Goal: Information Seeking & Learning: Learn about a topic

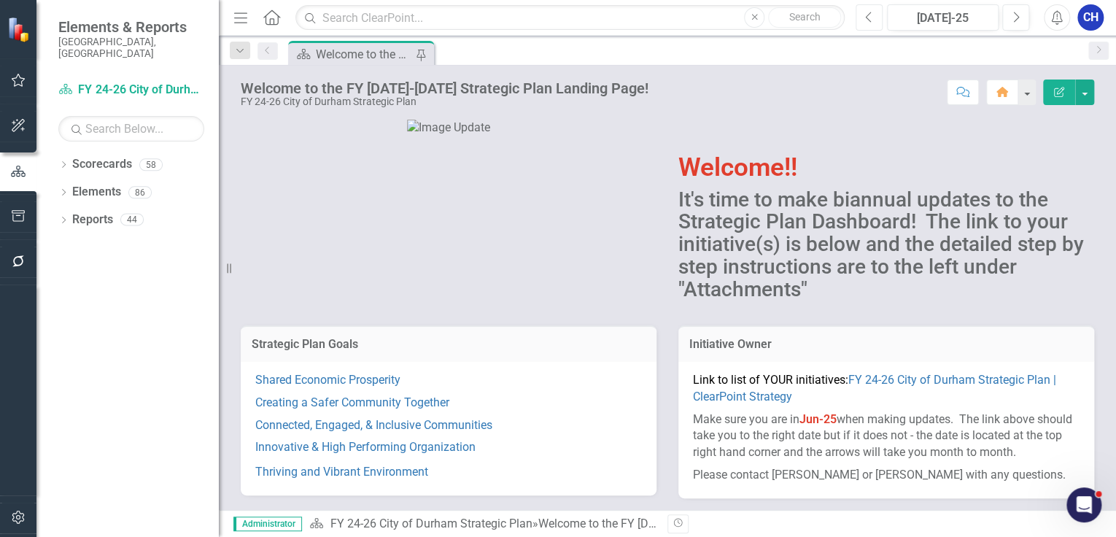
click at [881, 21] on button "Previous" at bounding box center [869, 17] width 27 height 26
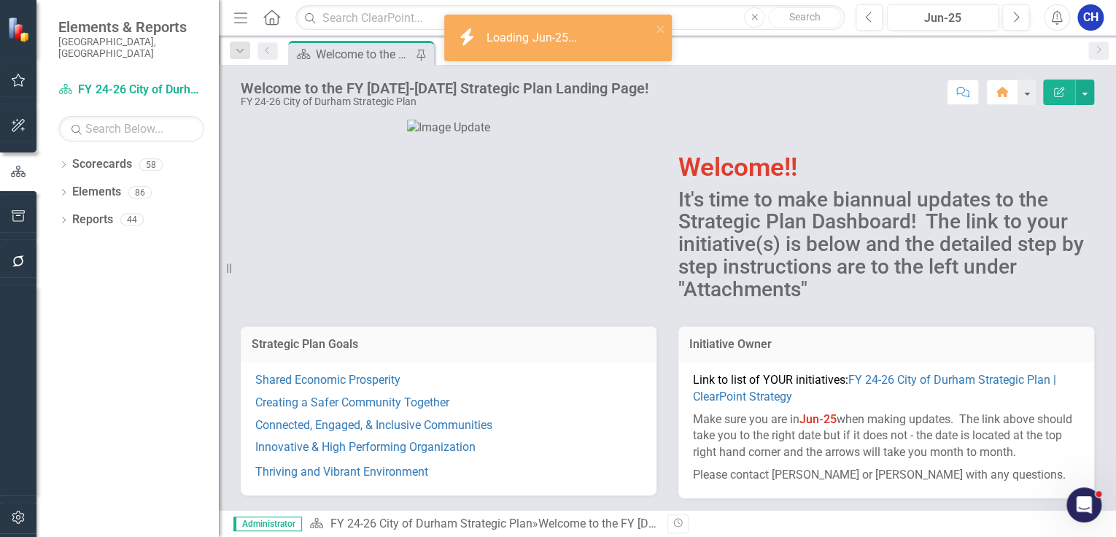
click at [383, 481] on div "Shared Economic Prosperity Creating a Safer Community Together Connected, Engag…" at bounding box center [449, 428] width 416 height 134
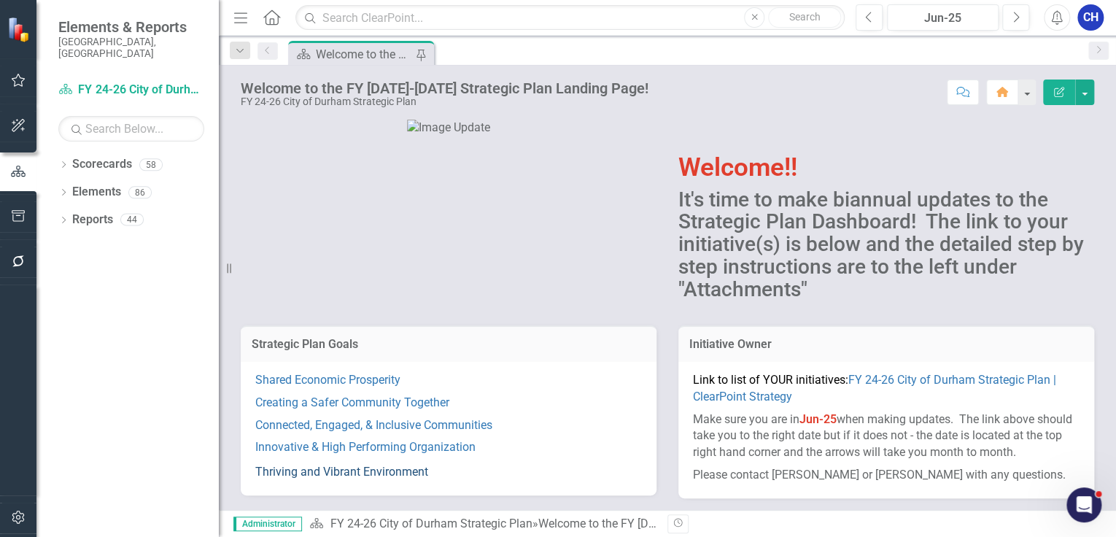
click at [390, 467] on link "Thriving and Vibrant Environment" at bounding box center [341, 472] width 173 height 14
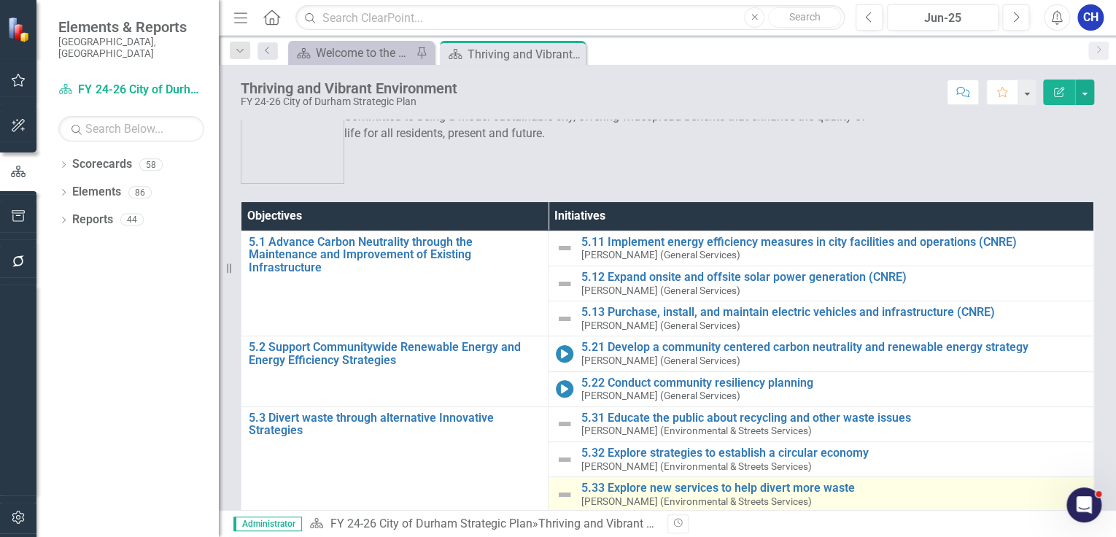
scroll to position [90, 0]
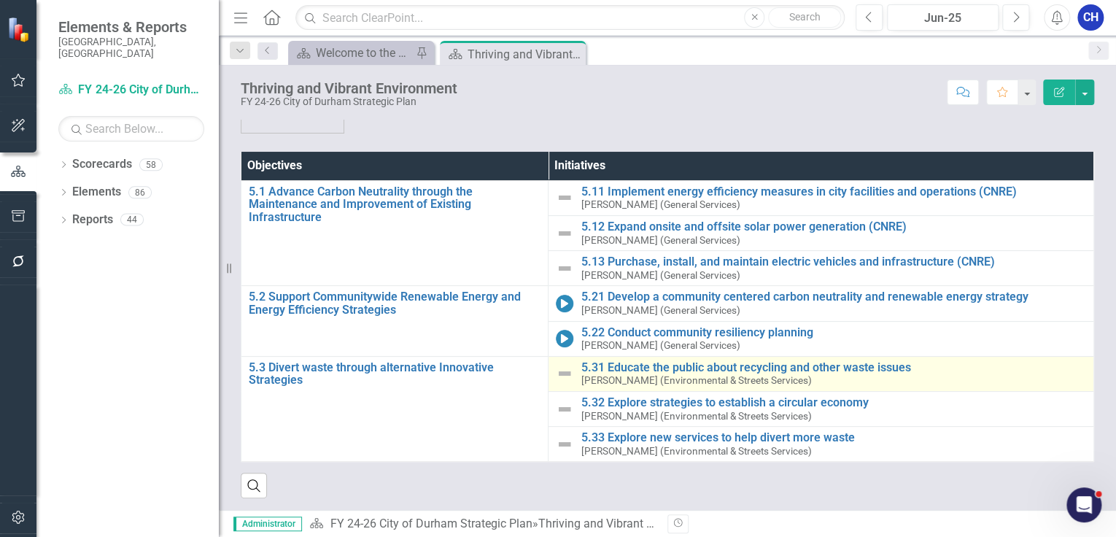
click at [651, 357] on td "5.31 Educate the public about recycling and other waste issues [PERSON_NAME] (E…" at bounding box center [822, 373] width 546 height 35
click at [645, 370] on link "5.31 Educate the public about recycling and other waste issues" at bounding box center [834, 367] width 506 height 13
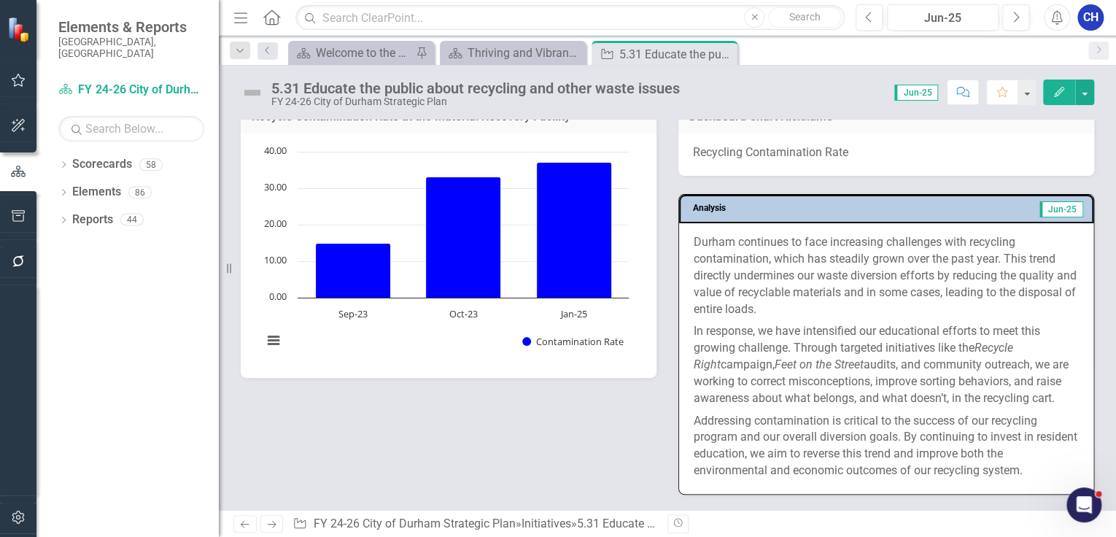
scroll to position [1926, 0]
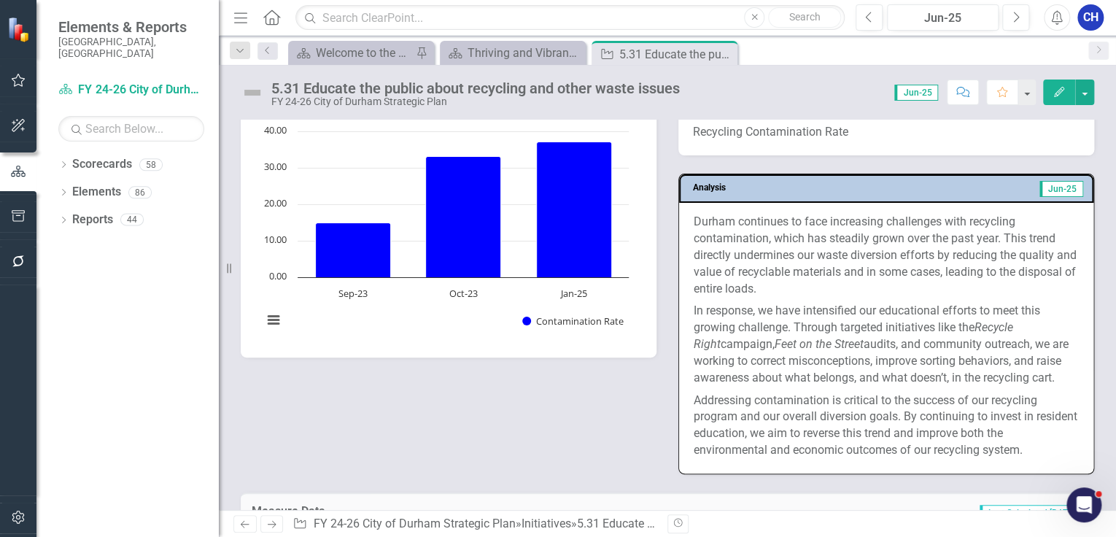
click at [953, 339] on p "In response, we have intensified our educational efforts to meet this growing c…" at bounding box center [886, 344] width 385 height 89
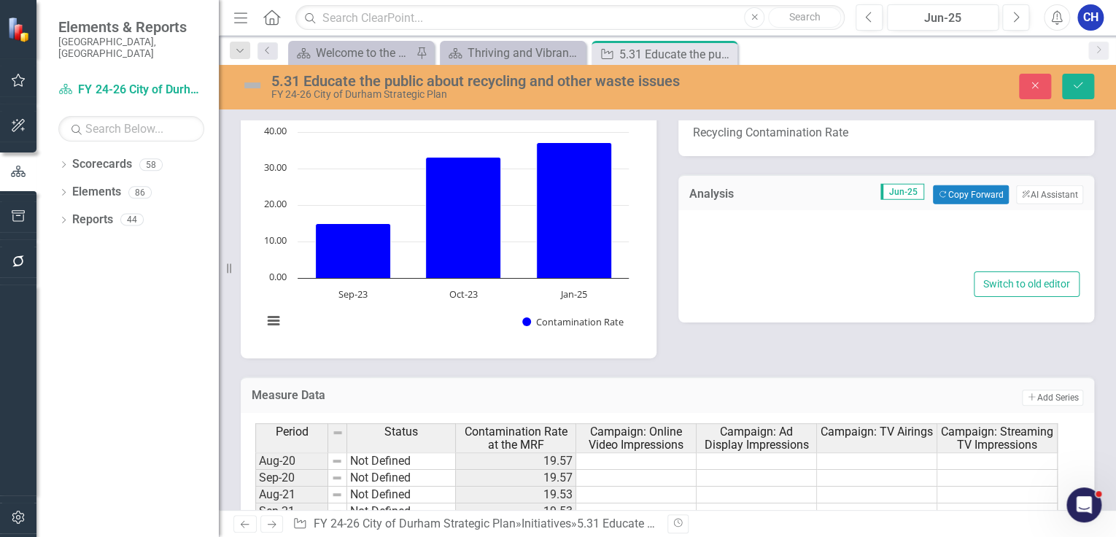
type textarea "<p>[PERSON_NAME] continues to face increasing challenges with recycling contami…"
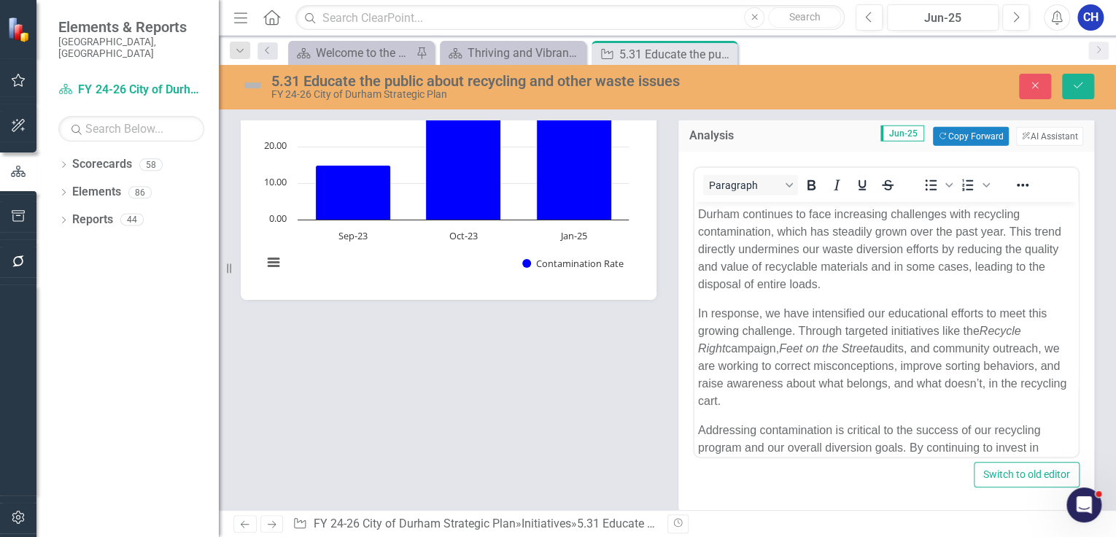
scroll to position [0, 0]
click at [800, 287] on p "Durham continues to face increasing challenges with recycling contamination, wh…" at bounding box center [886, 250] width 376 height 88
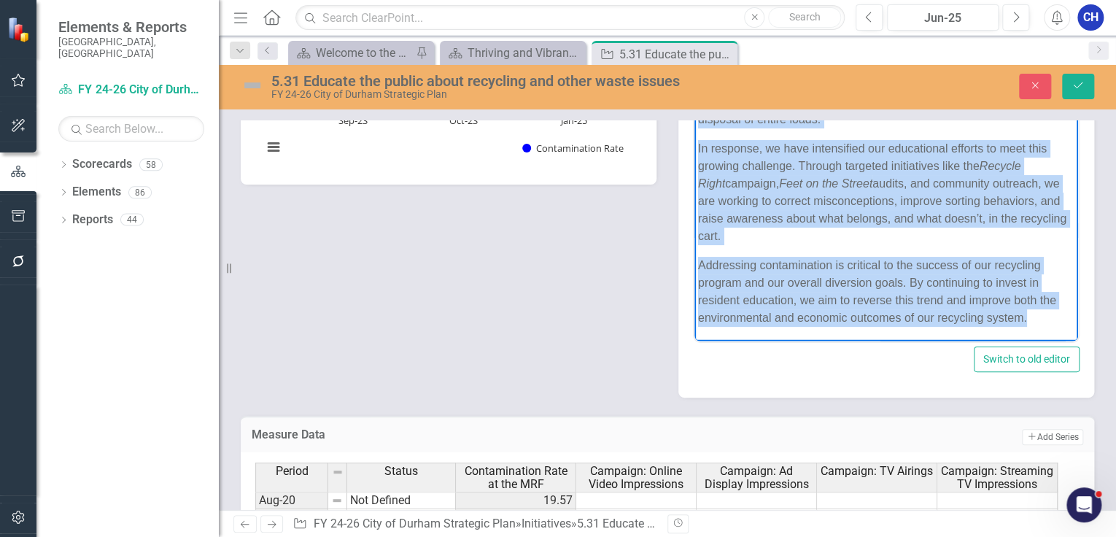
scroll to position [2101, 0]
drag, startPoint x: 700, startPoint y: 96, endPoint x: 1041, endPoint y: 316, distance: 405.9
click at [1041, 316] on body "Durham continues to face increasing challenges with recycling contamination, wh…" at bounding box center [887, 188] width 384 height 305
copy body "Durham continues to face increasing challenges with recycling contamination, wh…"
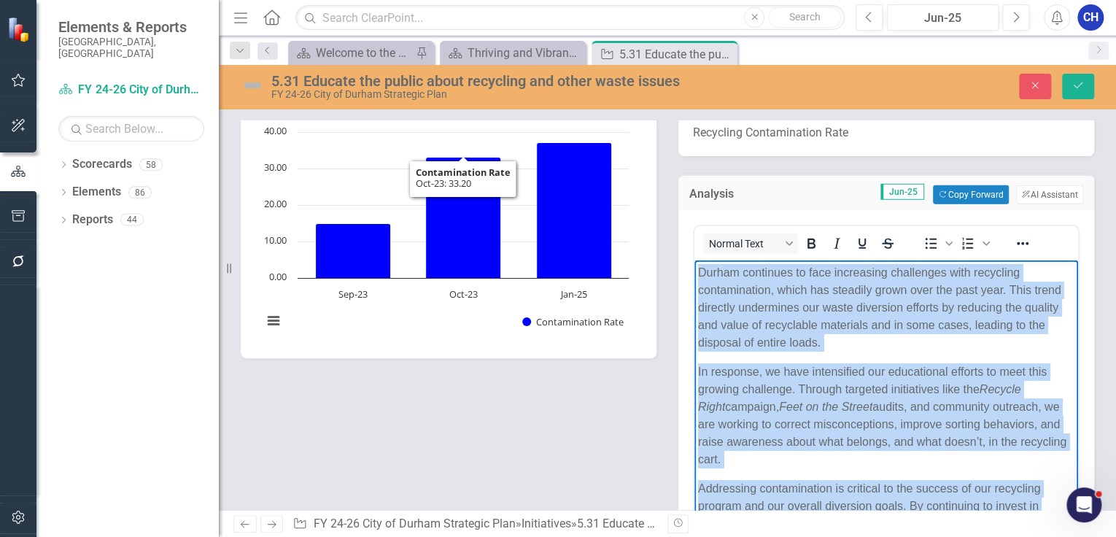
scroll to position [1809, 0]
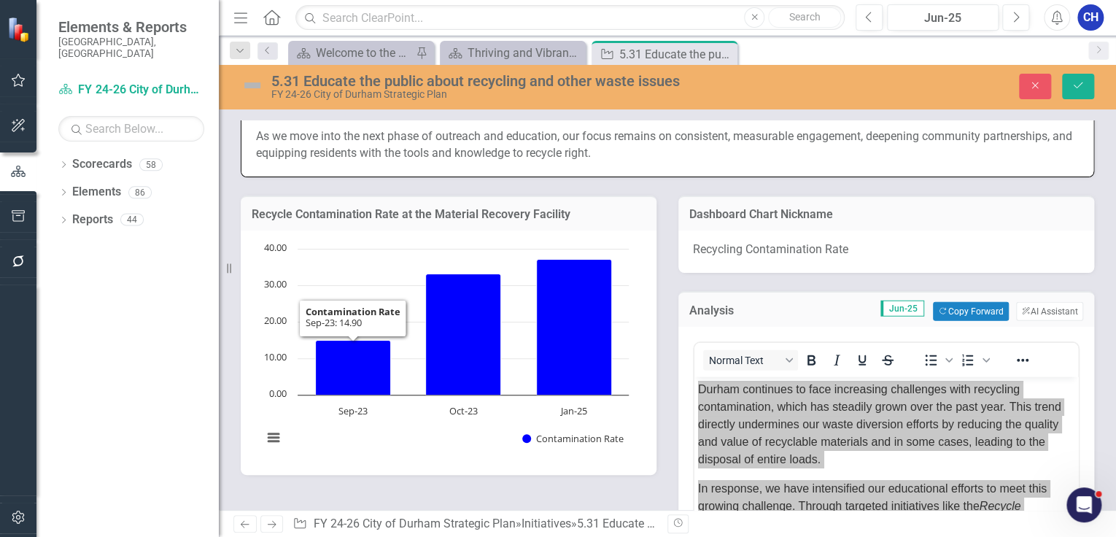
click at [409, 221] on h3 "Recycle Contamination Rate at the Material Recovery Facility" at bounding box center [449, 214] width 394 height 13
click at [424, 221] on h3 "Recycle Contamination Rate at the Material Recovery Facility" at bounding box center [449, 214] width 394 height 13
drag, startPoint x: 1029, startPoint y: 82, endPoint x: 531, endPoint y: 231, distance: 520.0
click at [1029, 82] on icon "Close" at bounding box center [1035, 85] width 13 height 10
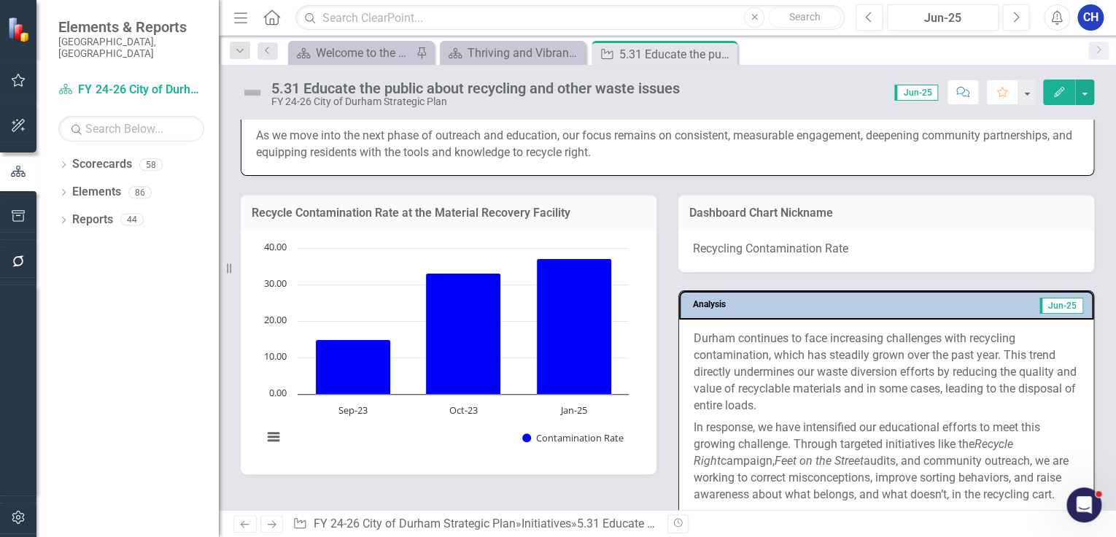
click at [495, 220] on h3 "Recycle Contamination Rate at the Material Recovery Facility" at bounding box center [449, 212] width 394 height 13
click at [530, 217] on div "Recycle Contamination Rate at the Material Recovery Facility" at bounding box center [449, 212] width 416 height 36
click at [525, 220] on h3 "Recycle Contamination Rate at the Material Recovery Facility" at bounding box center [449, 212] width 394 height 13
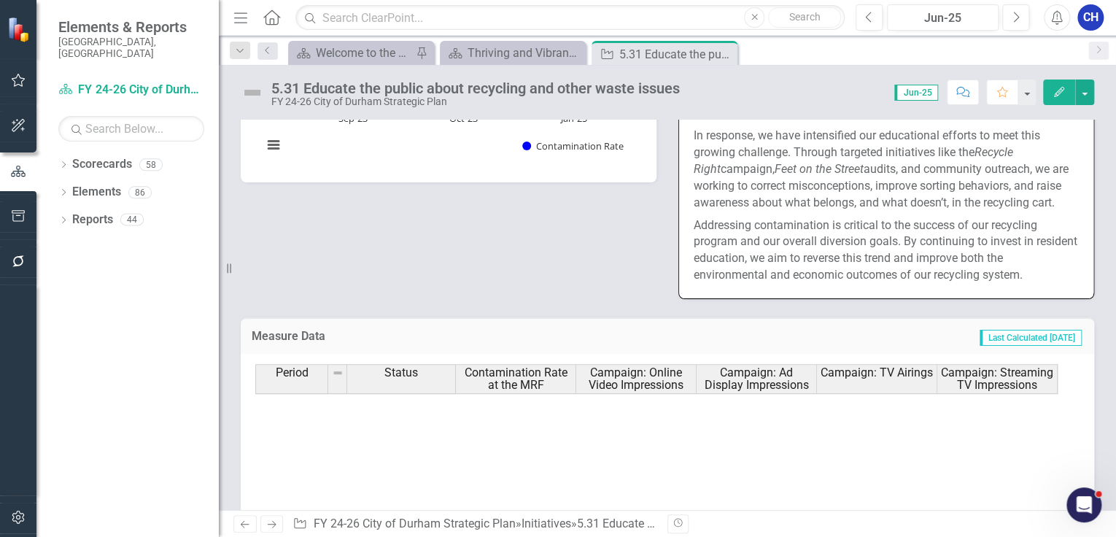
scroll to position [350, 0]
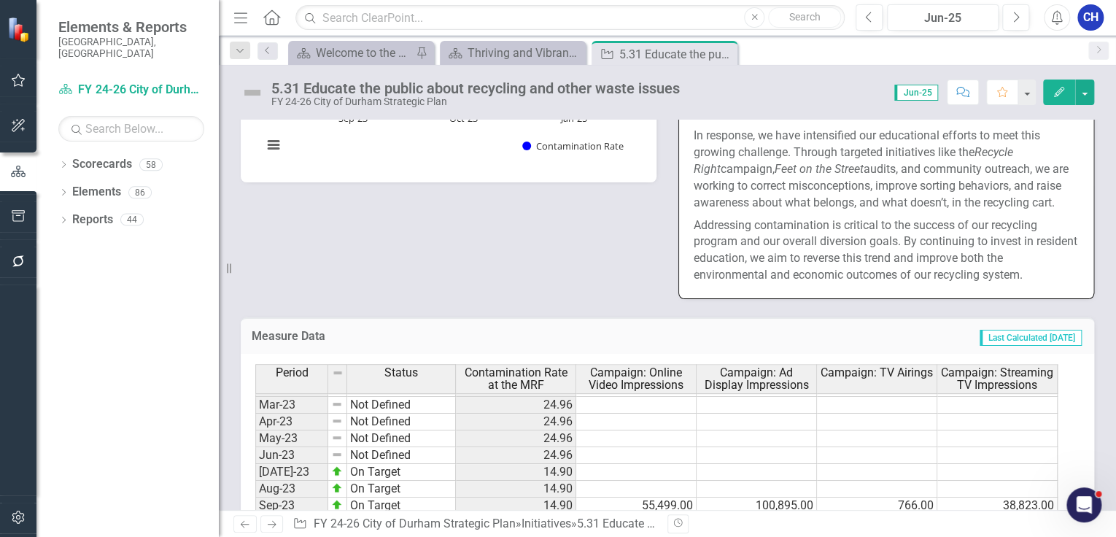
click at [513, 282] on div "Recycle Contamination Rate at the Material Recovery Facility Loading... Chart B…" at bounding box center [667, 91] width 875 height 415
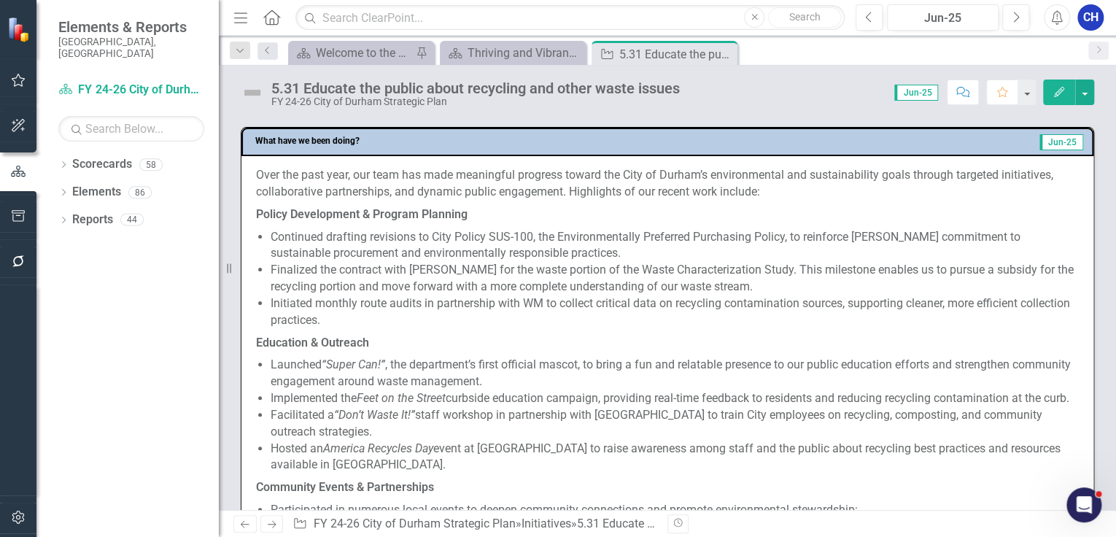
scroll to position [675, 0]
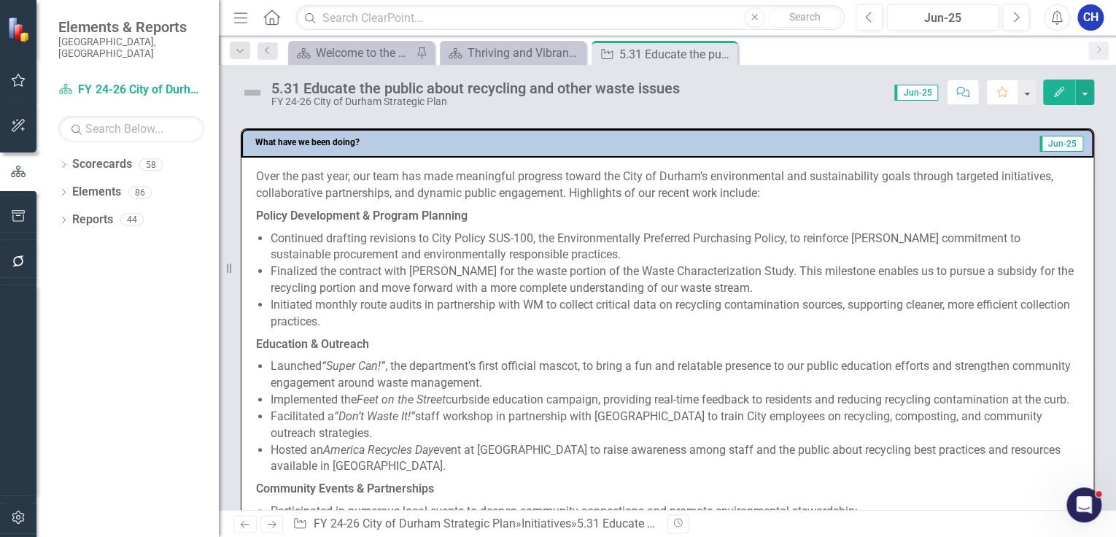
click at [323, 275] on p "Finalized the contract with [PERSON_NAME] for the waste portion of the Waste Ch…" at bounding box center [675, 280] width 808 height 34
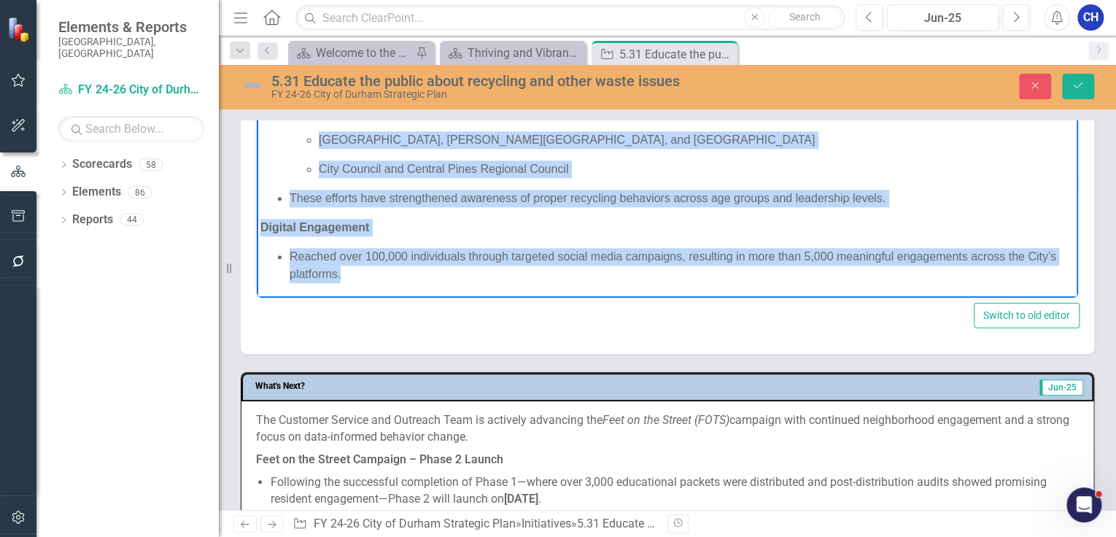
scroll to position [908, 0]
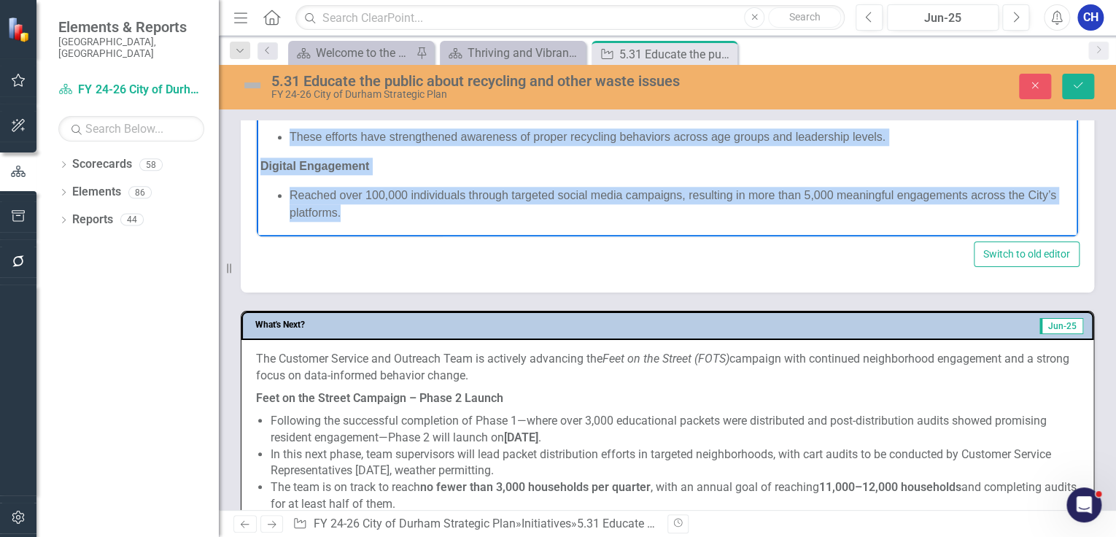
drag, startPoint x: 262, startPoint y: -4, endPoint x: 395, endPoint y: 218, distance: 258.9
copy body "Lore ips dolo sita, con adip eli sedd eiusmodtem incididu utlabo etd Magn al En…"
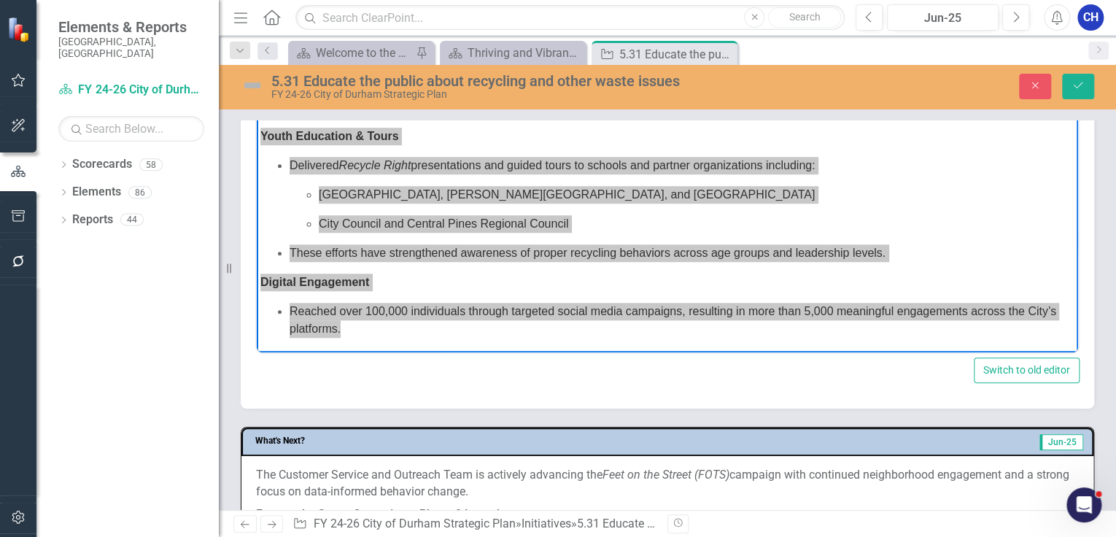
scroll to position [675, 0]
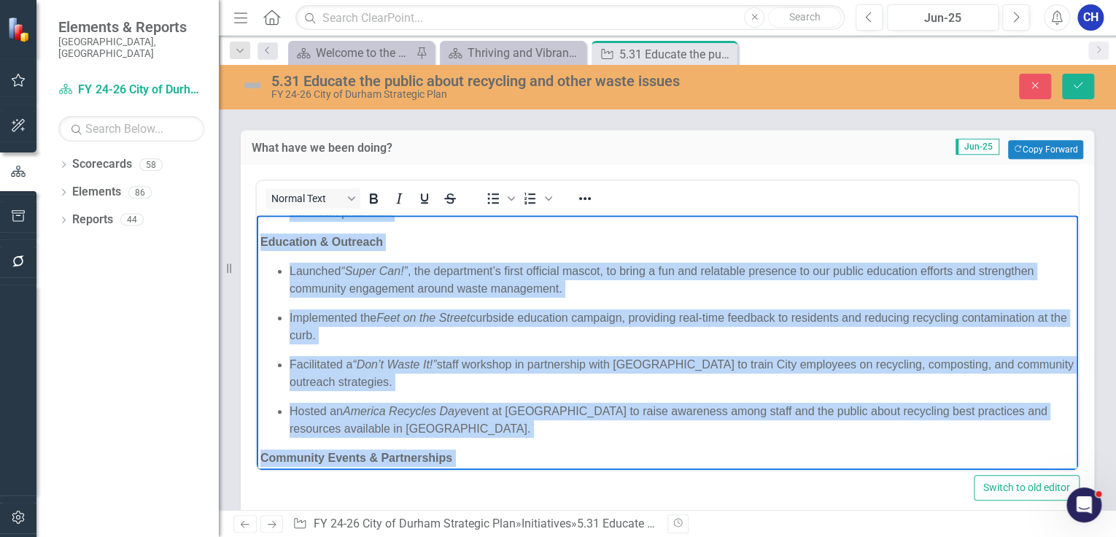
click at [543, 376] on p "Facilitated a “Don’t Waste It!” staff workshop in partnership with [GEOGRAPHIC_…" at bounding box center [682, 373] width 785 height 35
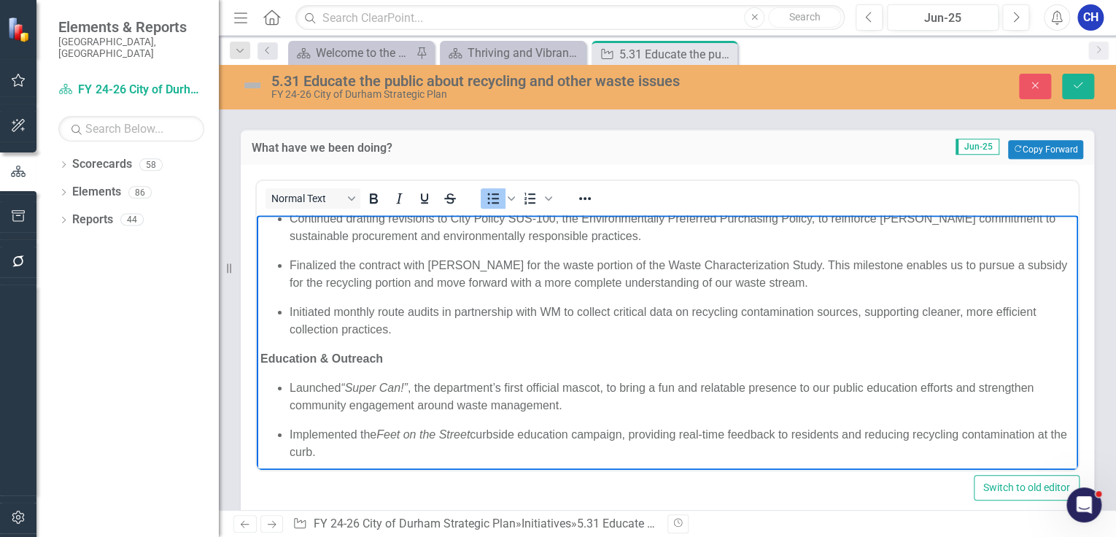
scroll to position [175, 0]
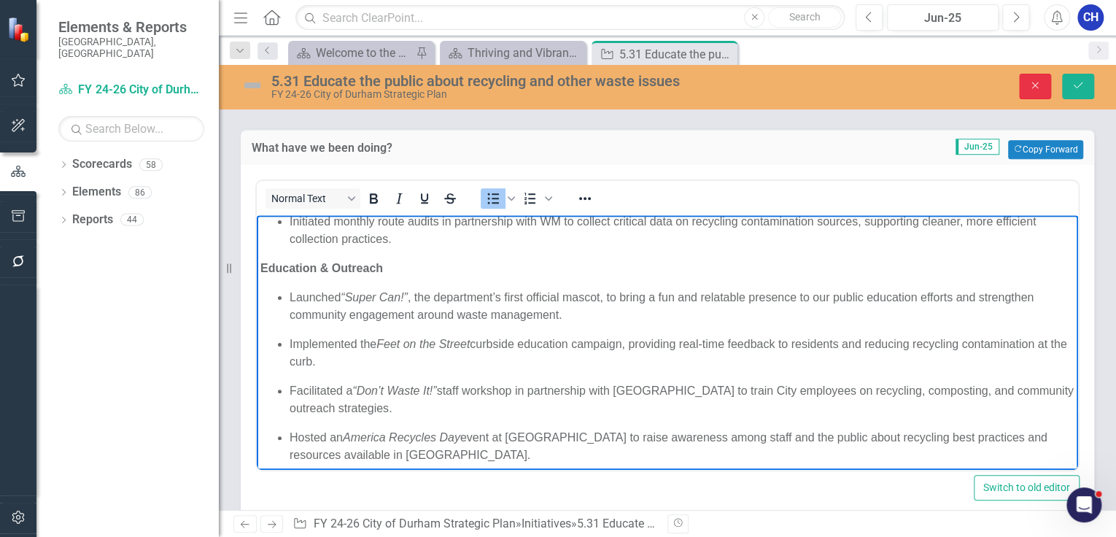
click at [1033, 91] on button "Close" at bounding box center [1035, 87] width 32 height 26
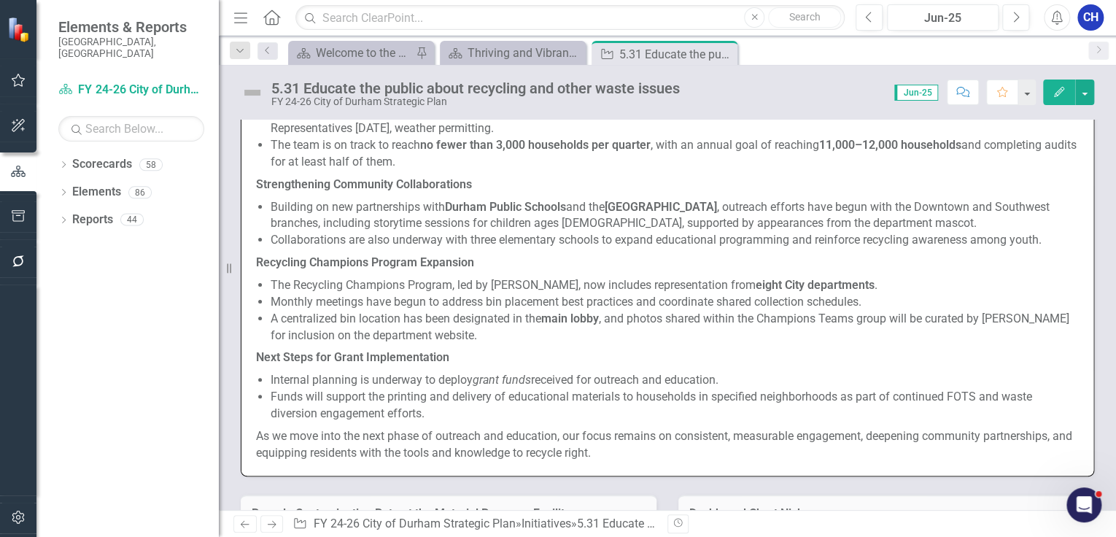
scroll to position [1667, 0]
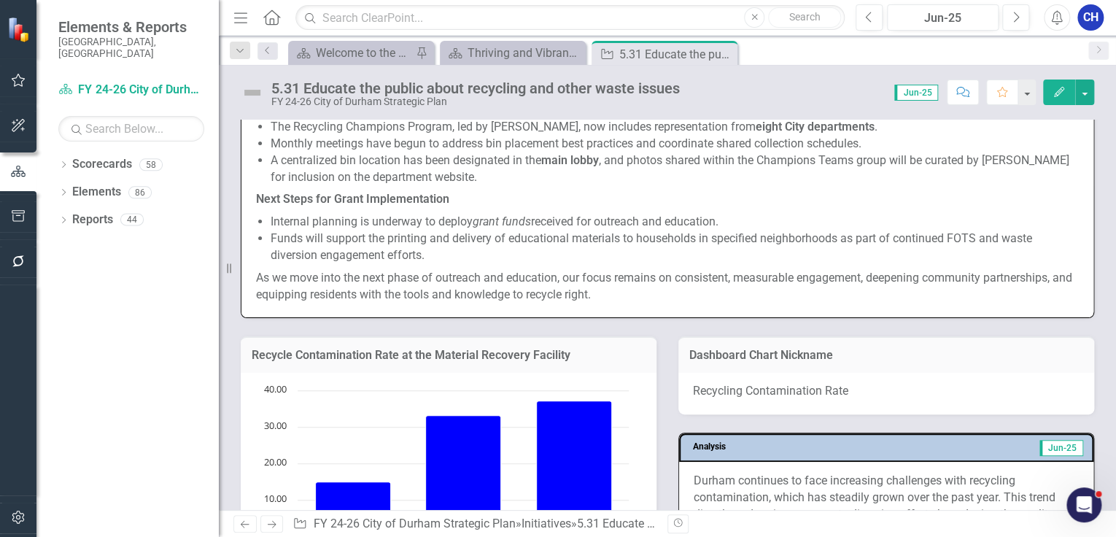
click at [505, 289] on p "As we move into the next phase of outreach and education, our focus remains on …" at bounding box center [667, 285] width 823 height 36
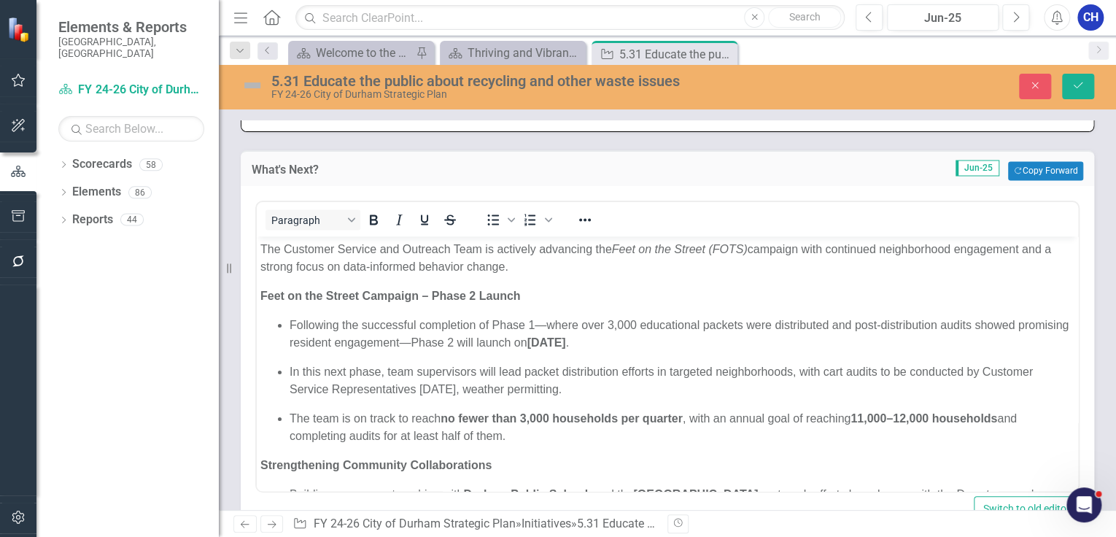
scroll to position [1323, 0]
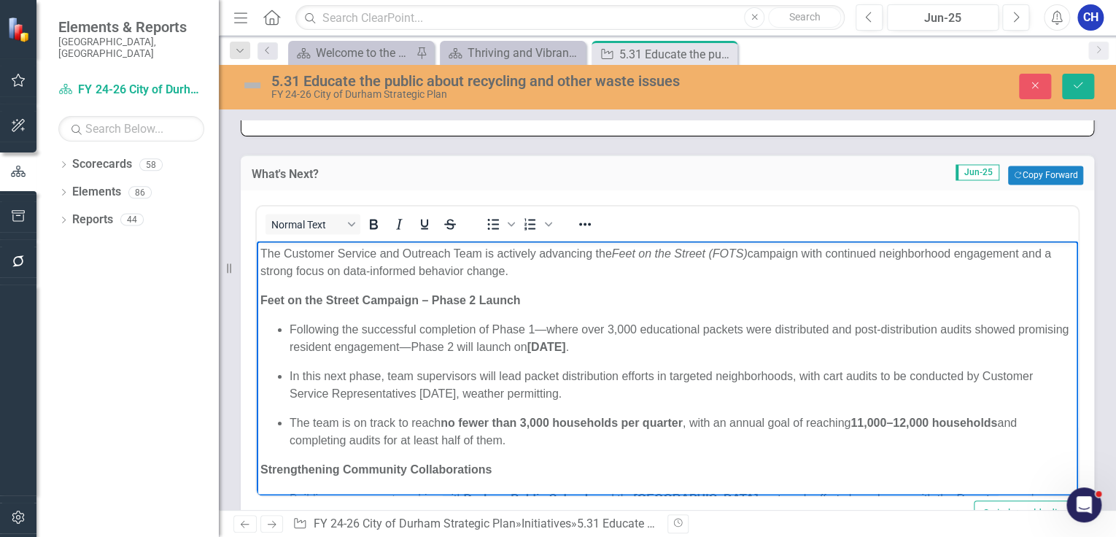
click at [374, 274] on p "The Customer Service and Outreach Team is actively advancing the Feet on the St…" at bounding box center [667, 261] width 814 height 35
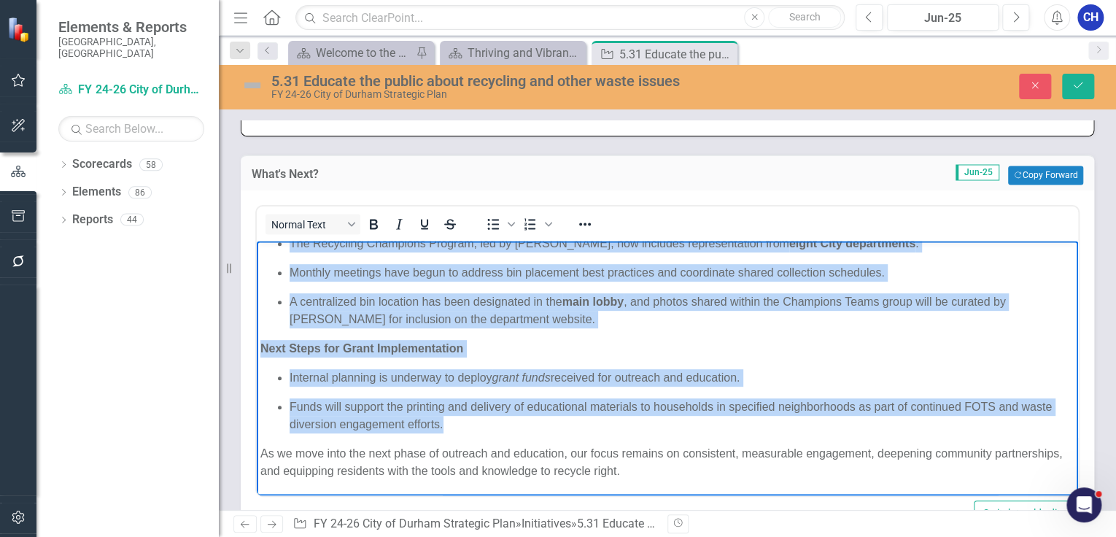
scroll to position [1440, 0]
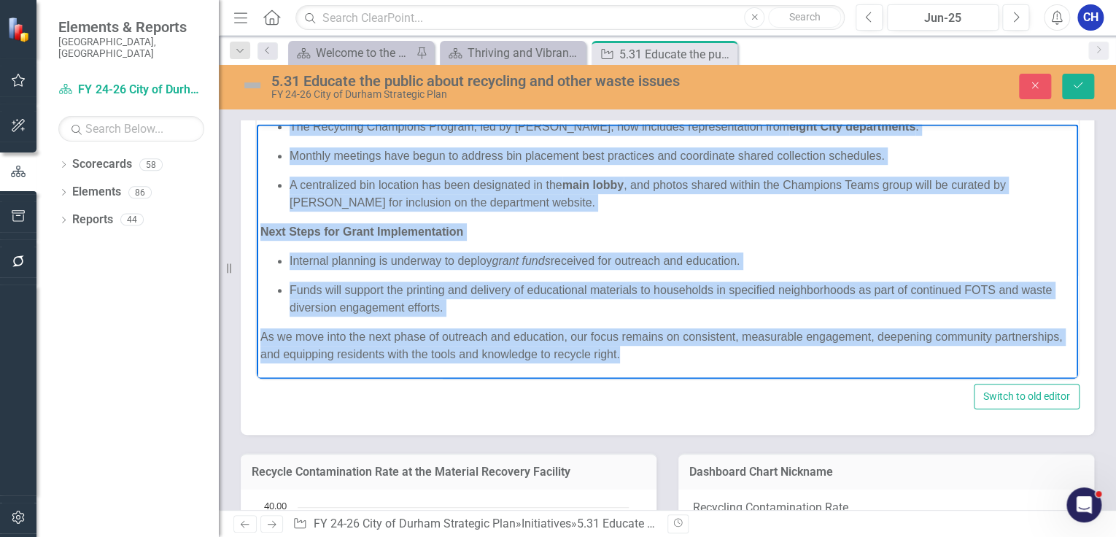
drag, startPoint x: 263, startPoint y: 136, endPoint x: 732, endPoint y: 364, distance: 522.4
click at [732, 364] on body "The Customer Service and Outreach Team is actively advancing the Feet on the St…" at bounding box center [667, 71] width 821 height 614
copy body "Lor Ipsumdol Sitamet con Adipisci Elit se doeiusmo temporinc utl Etdo ma ali En…"
click at [602, 299] on p "Funds will support the printing and delivery of educational materials to househ…" at bounding box center [682, 299] width 785 height 35
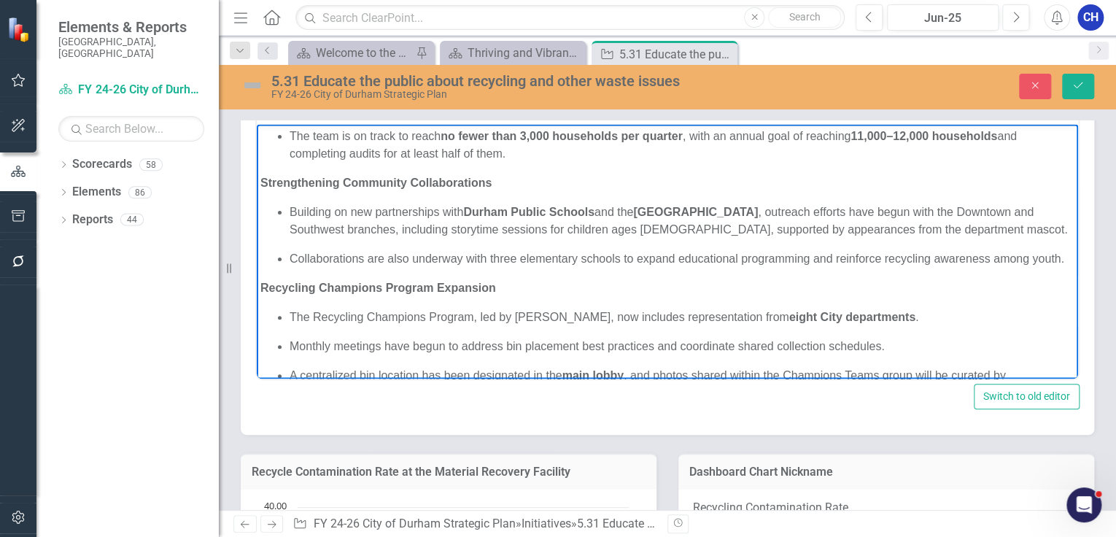
scroll to position [143, 0]
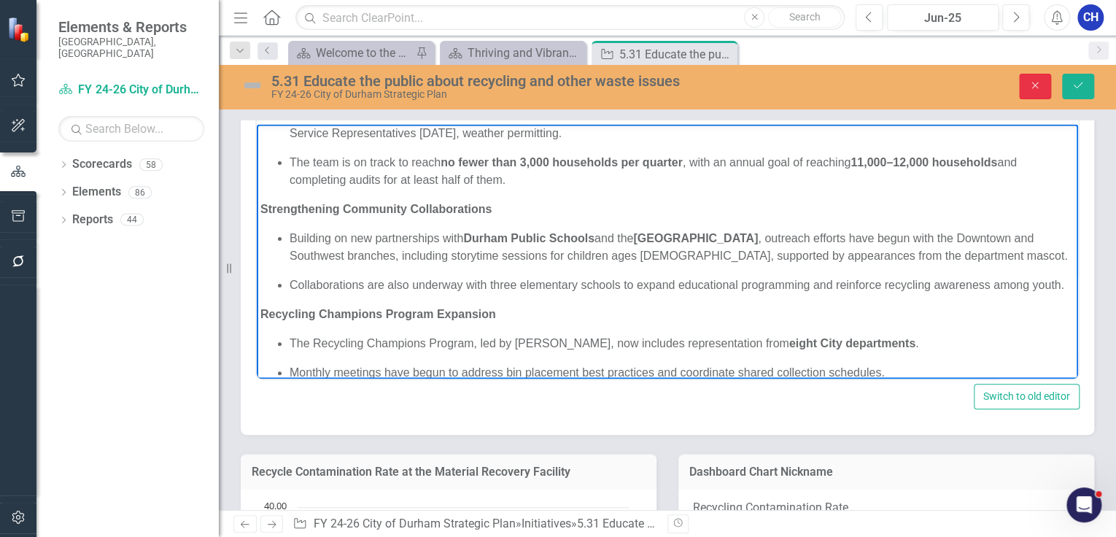
click at [1019, 88] on button "Close" at bounding box center [1035, 87] width 32 height 26
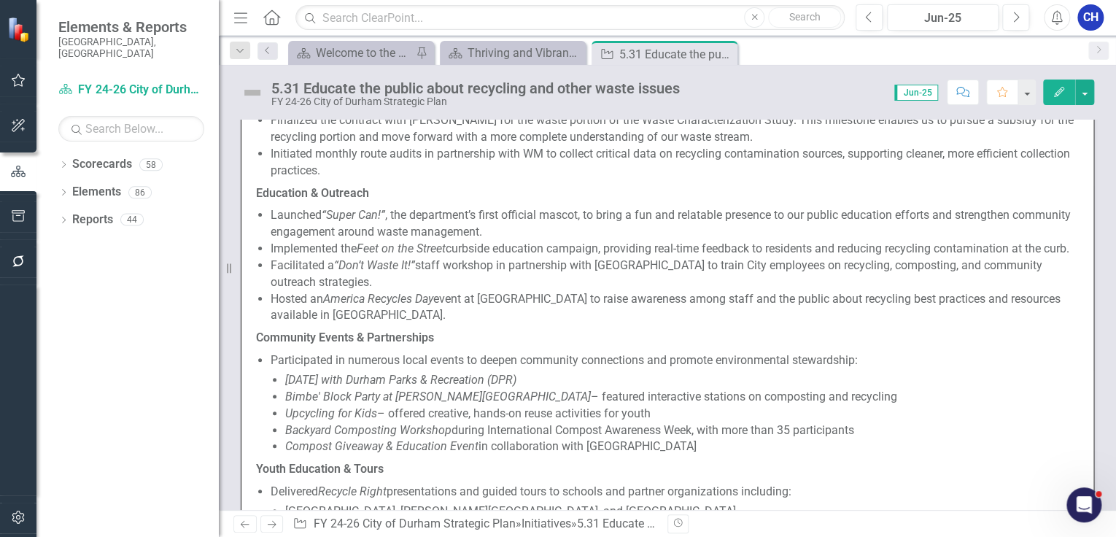
scroll to position [908, 0]
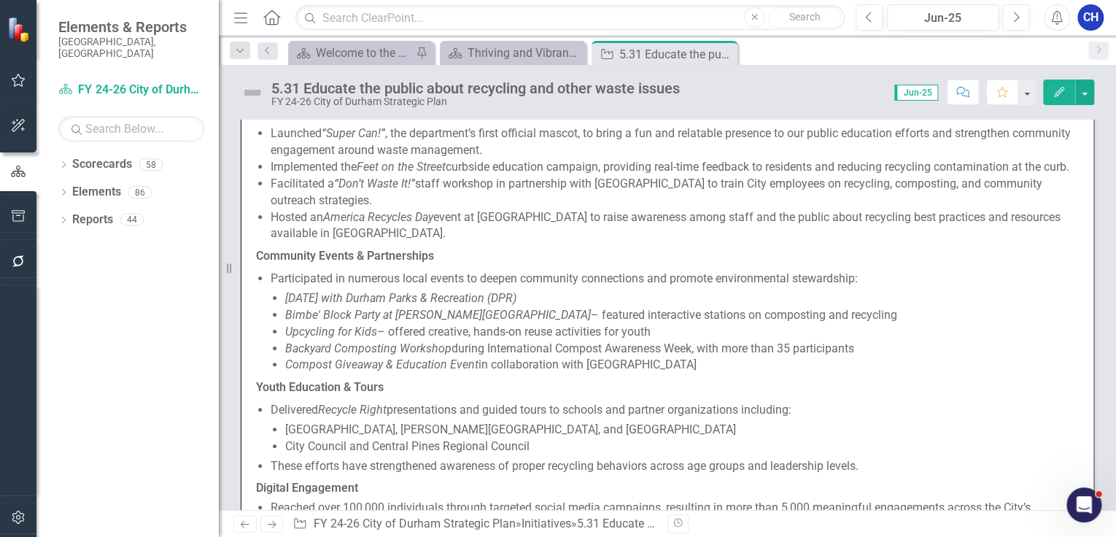
click at [613, 324] on p "Bimbe' Block Party at [PERSON_NAME][GEOGRAPHIC_DATA] – featured interactive sta…" at bounding box center [682, 315] width 794 height 17
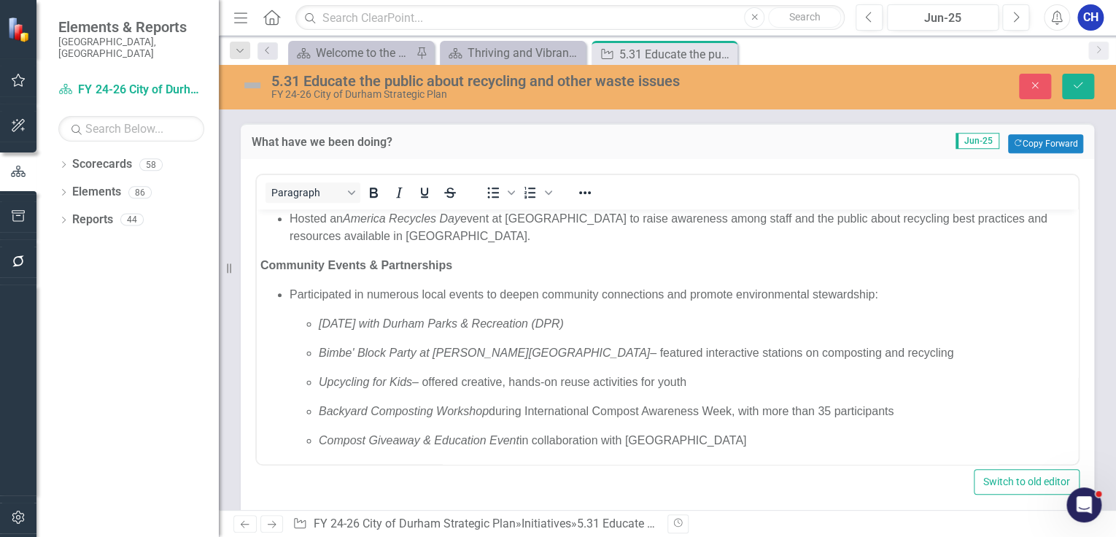
scroll to position [409, 0]
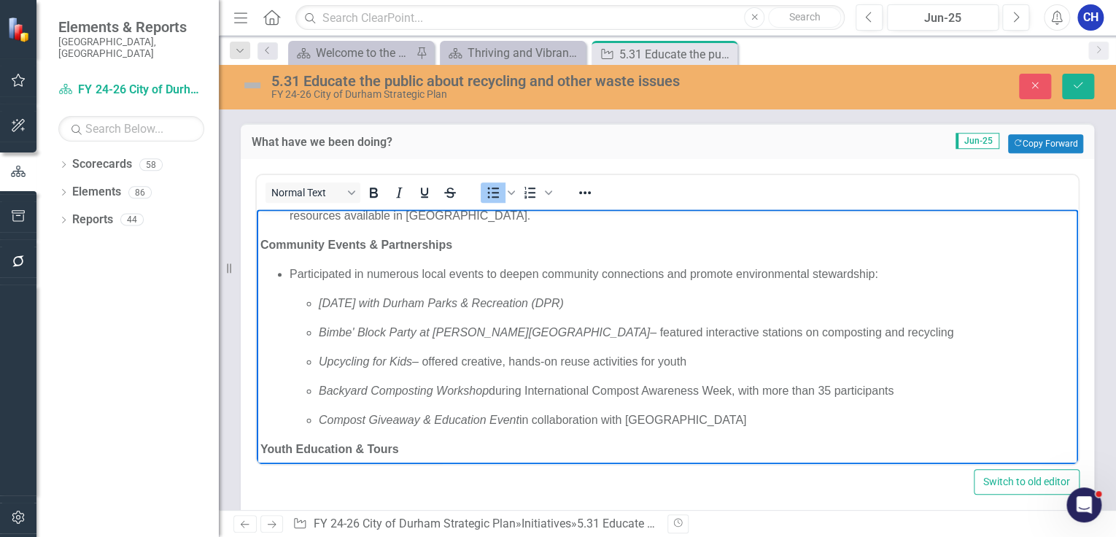
drag, startPoint x: 466, startPoint y: 306, endPoint x: 854, endPoint y: 427, distance: 406.3
click at [854, 427] on li "Participated in numerous local events to deepen community connections and promo…" at bounding box center [682, 347] width 785 height 163
copy li "Participated in numerous local events to deepen community connections and promo…"
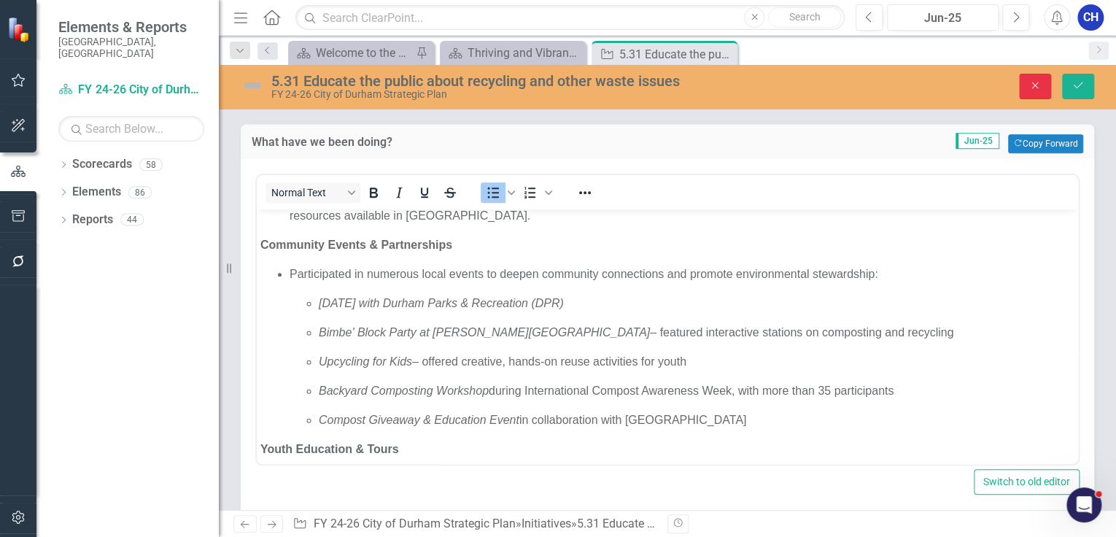
click at [1024, 80] on button "Close" at bounding box center [1035, 87] width 32 height 26
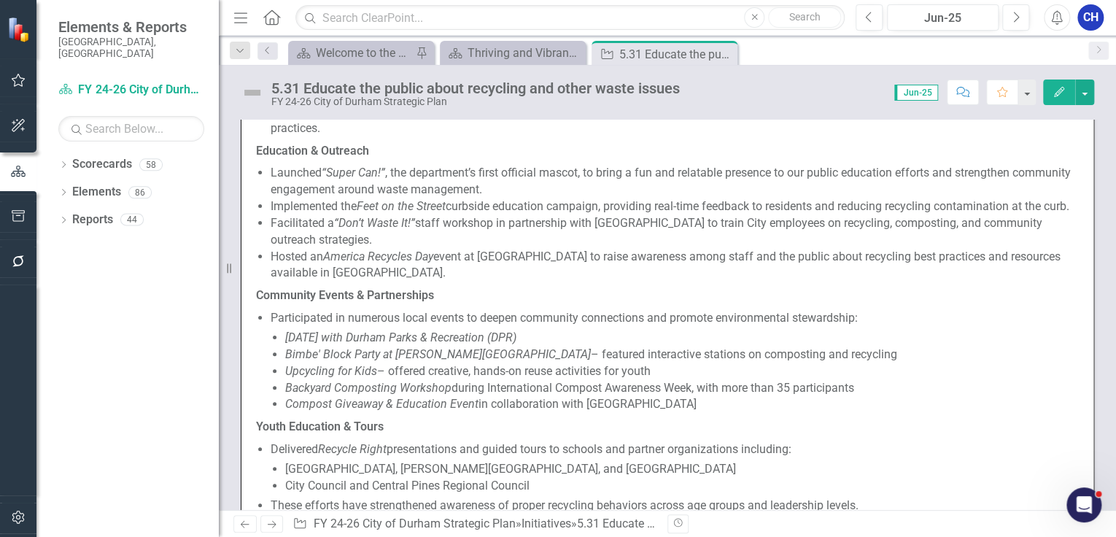
scroll to position [1031, 0]
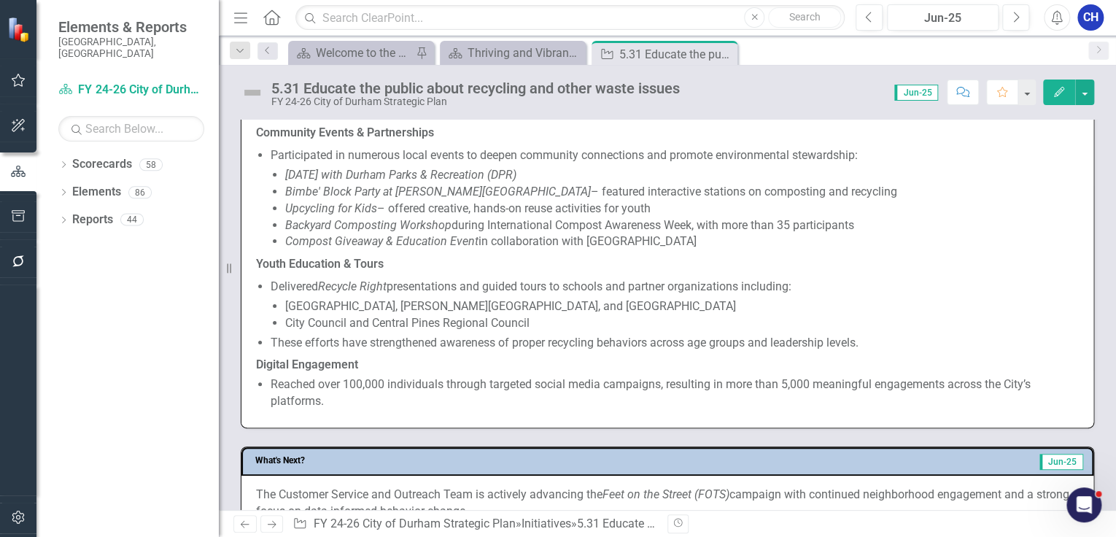
click at [861, 332] on p "City Council and Central Pines Regional Council" at bounding box center [682, 323] width 794 height 17
click at [845, 332] on p "City Council and Central Pines Regional Council" at bounding box center [682, 323] width 794 height 17
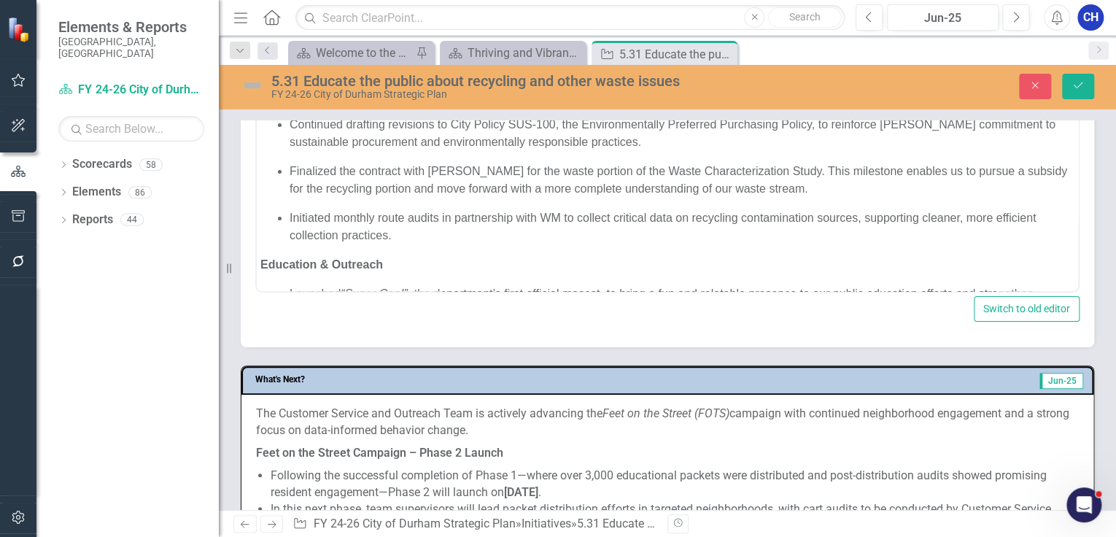
scroll to position [746, 0]
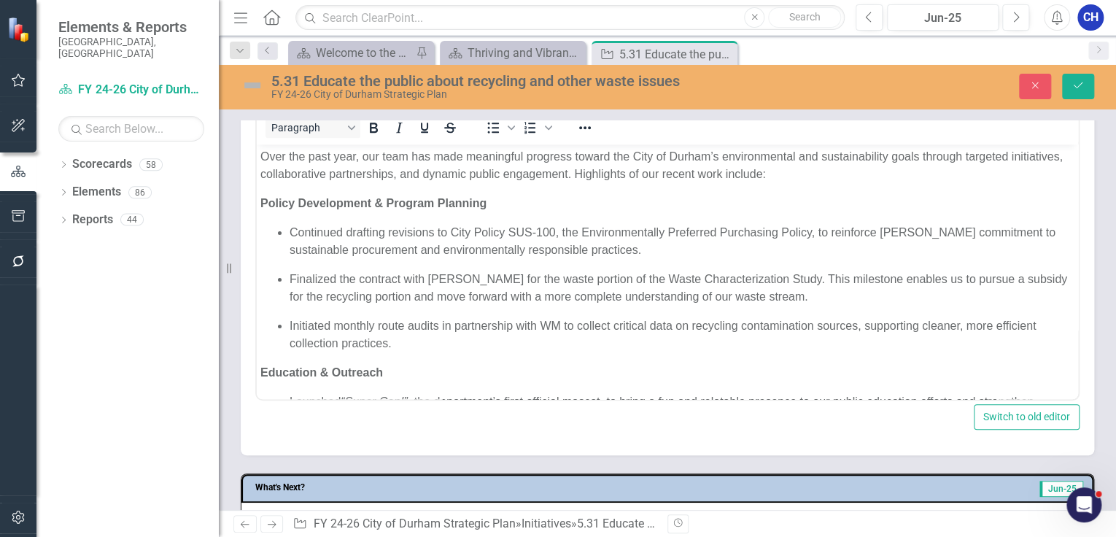
click at [427, 330] on p "Initiated monthly route audits in partnership with WM to collect critical data …" at bounding box center [682, 334] width 785 height 35
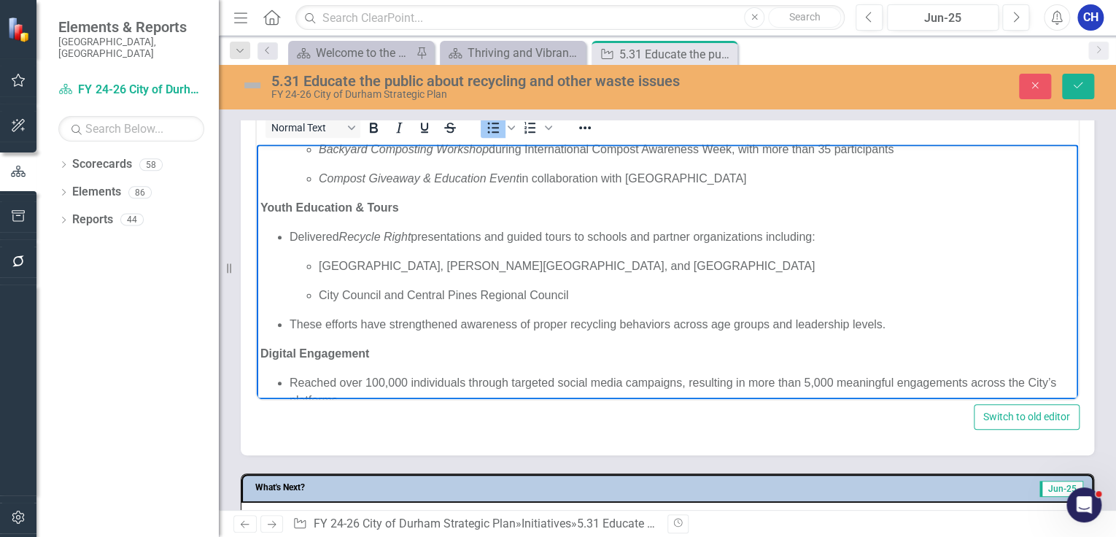
scroll to position [610, 0]
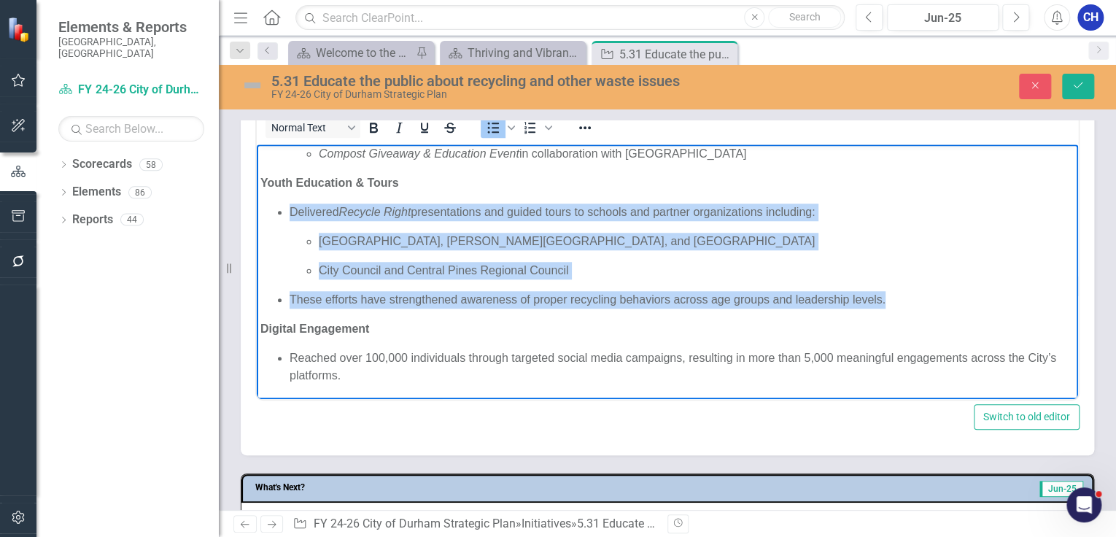
drag, startPoint x: 913, startPoint y: 301, endPoint x: 267, endPoint y: 206, distance: 652.7
click at [267, 206] on ul "Delivered Recycle Right presentations and guided tours to schools and partner o…" at bounding box center [667, 256] width 814 height 105
copy ul "Delivered Recycle Right presentations and guided tours to schools and partner o…"
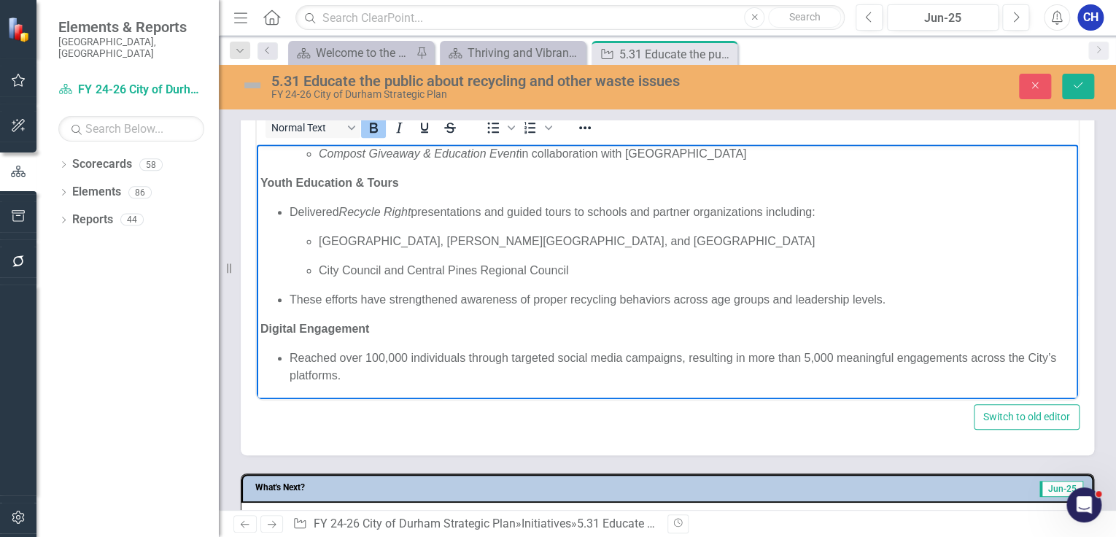
click at [673, 330] on p "Digital Engagement" at bounding box center [667, 329] width 814 height 18
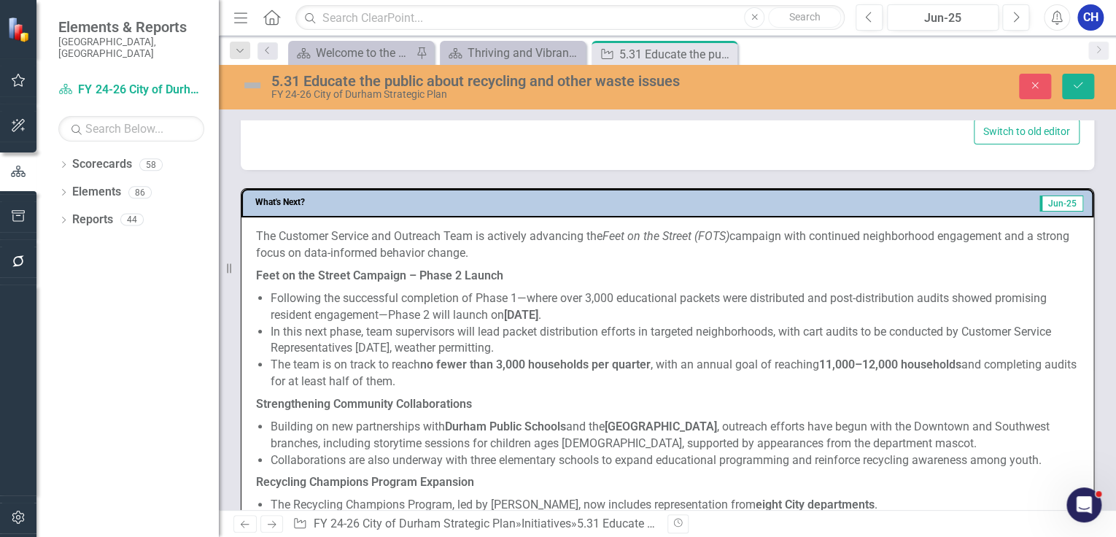
scroll to position [1037, 0]
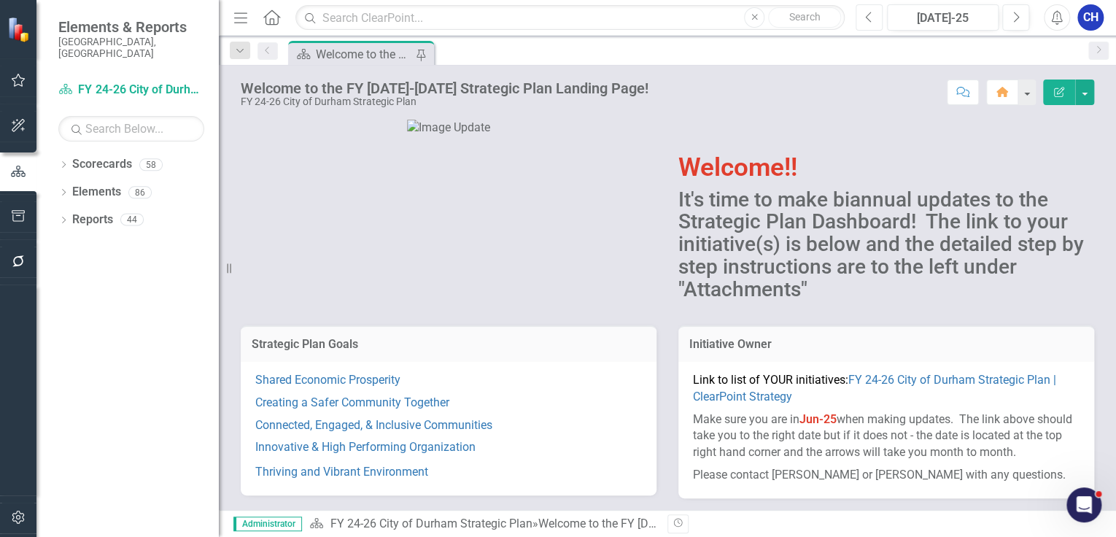
click at [864, 20] on button "Previous" at bounding box center [869, 17] width 27 height 26
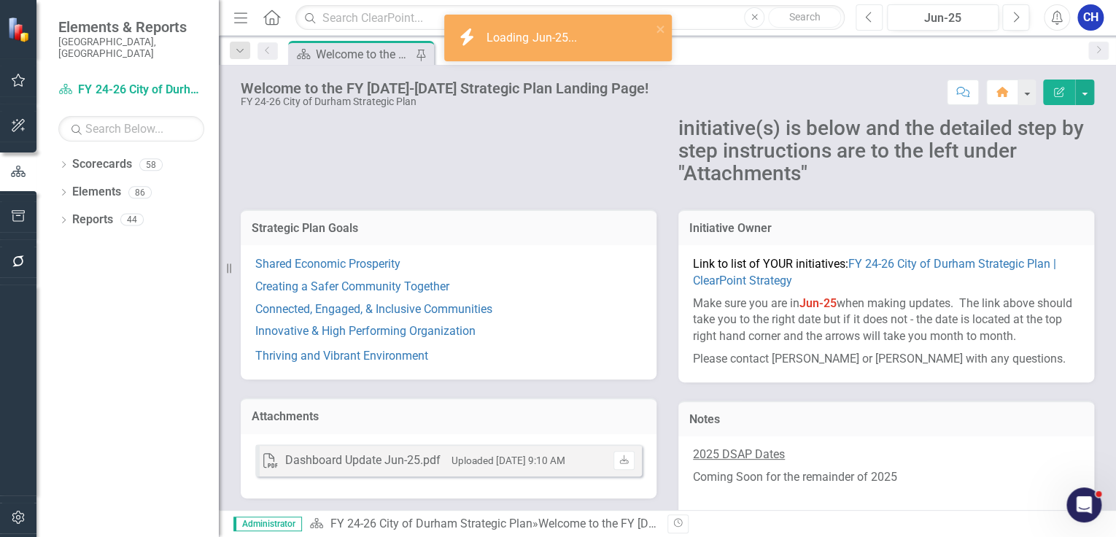
scroll to position [117, 0]
click at [401, 349] on link "Thriving and Vibrant Environment" at bounding box center [341, 355] width 173 height 14
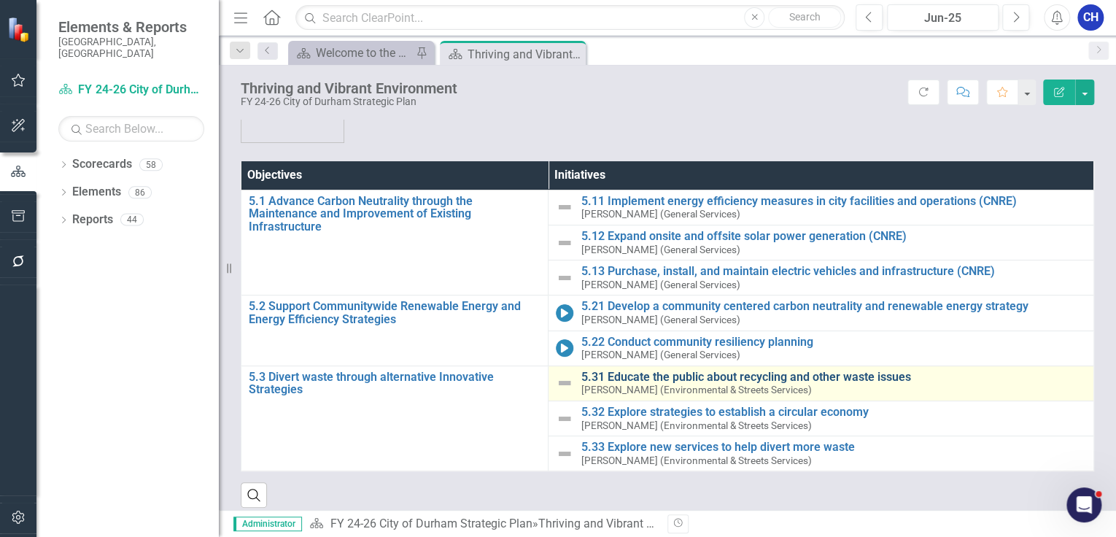
scroll to position [90, 0]
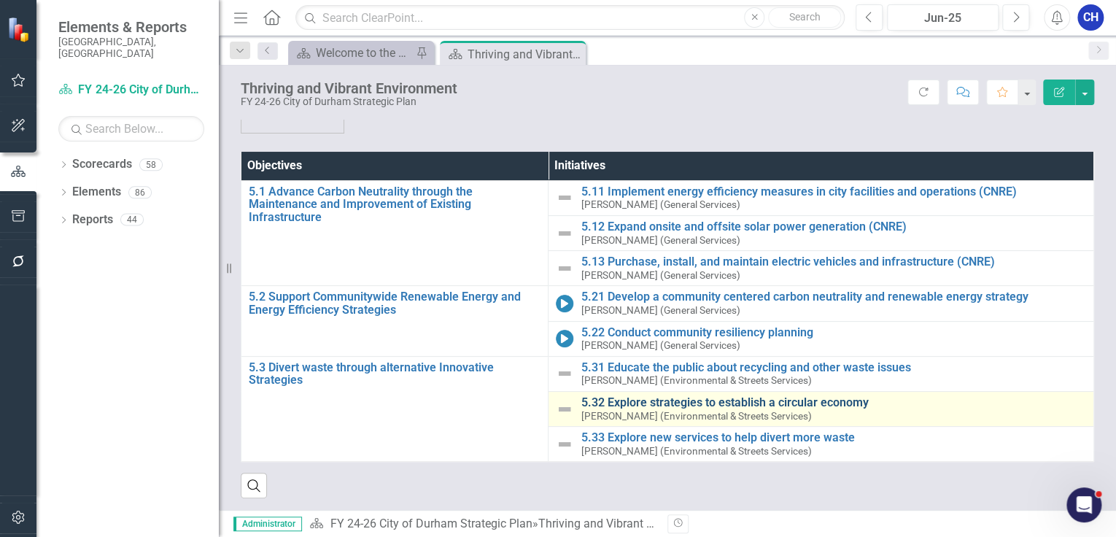
click at [632, 403] on link "5.32 Explore strategies to establish a circular economy" at bounding box center [834, 402] width 506 height 13
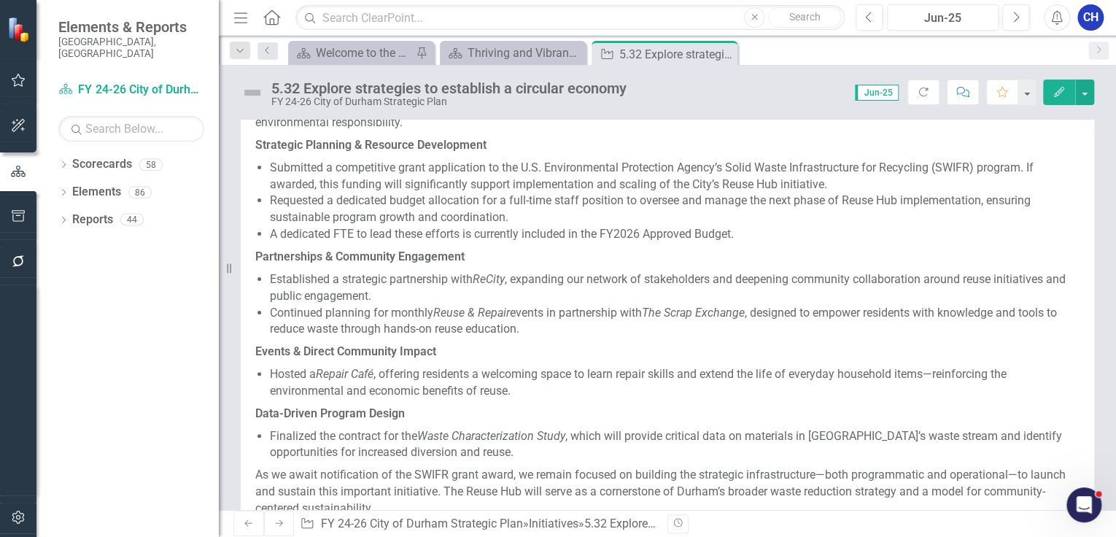
scroll to position [384, 0]
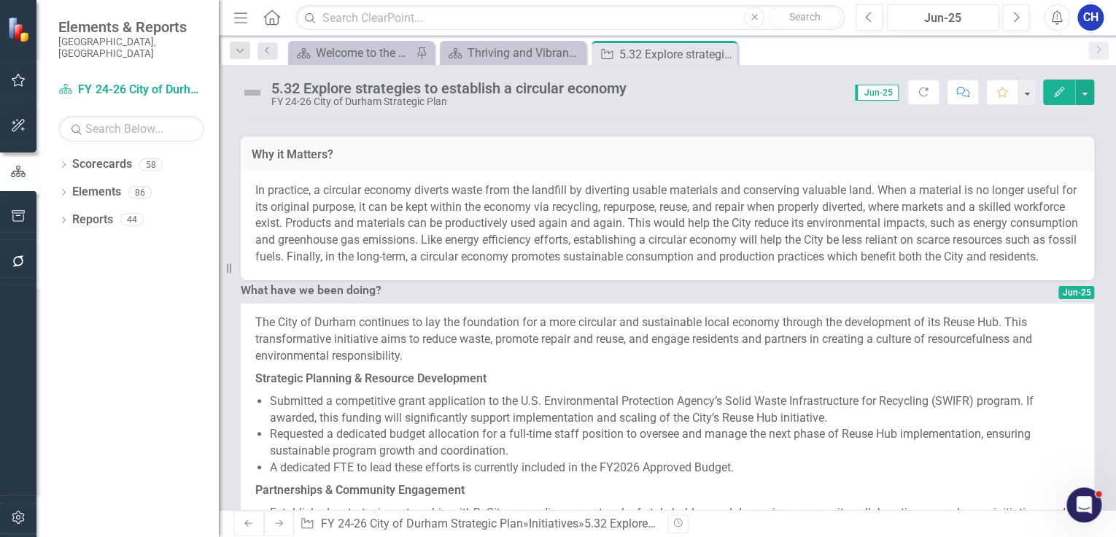
click at [413, 368] on p "The City of Durham continues to lay the foundation for a more circular and sust…" at bounding box center [667, 340] width 824 height 53
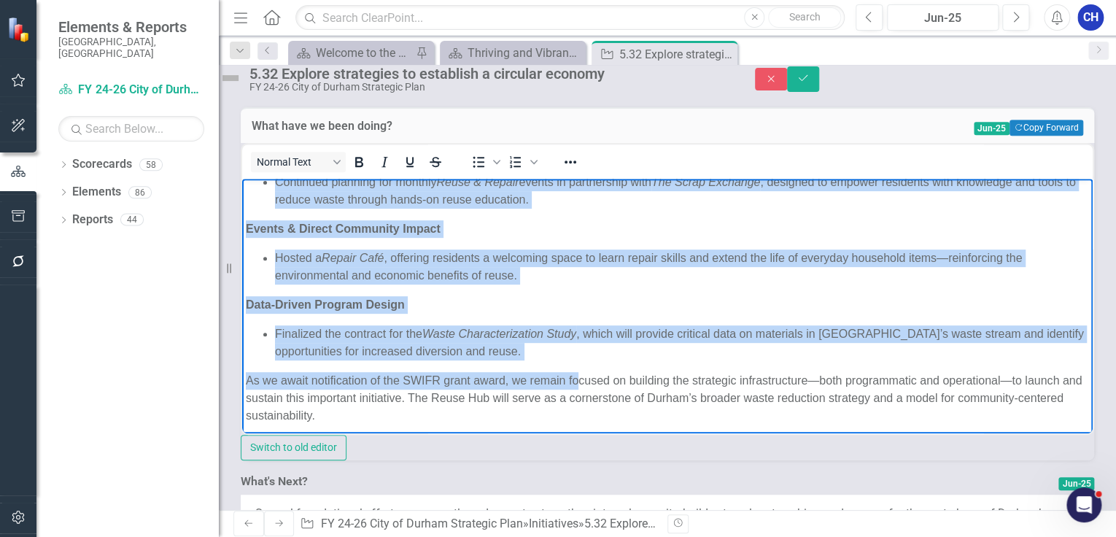
scroll to position [306, 0]
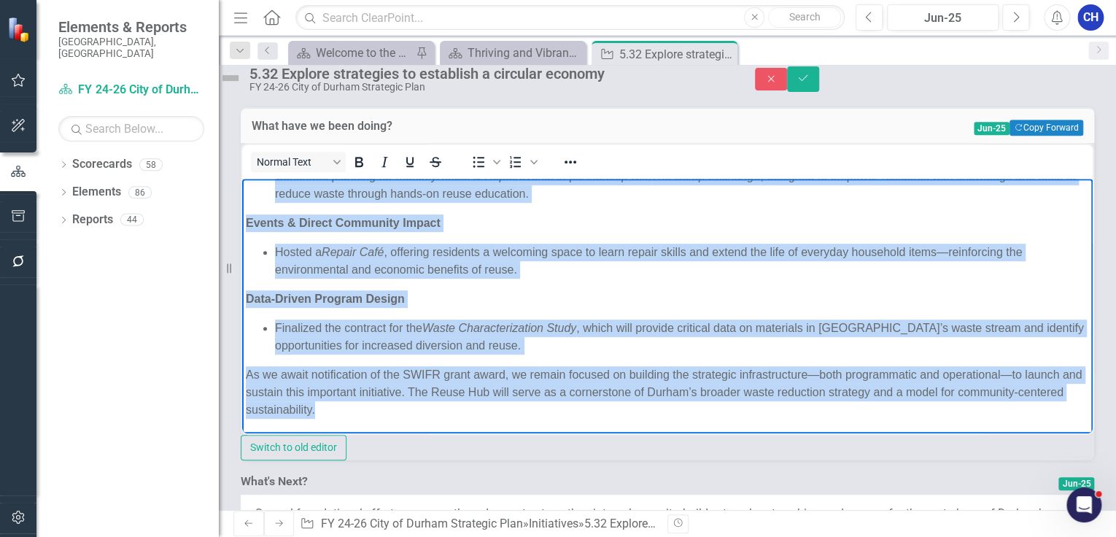
drag, startPoint x: 247, startPoint y: 189, endPoint x: 507, endPoint y: 414, distance: 343.4
click at [507, 414] on body "The City of Durham continues to lay the foundation for a more circular and sust…" at bounding box center [667, 153] width 851 height 562
copy body "The City of Durham continues to lay the foundation for a more circular and sust…"
click at [508, 277] on body "The City of Durham continues to lay the foundation for a more circular and sust…" at bounding box center [667, 153] width 851 height 562
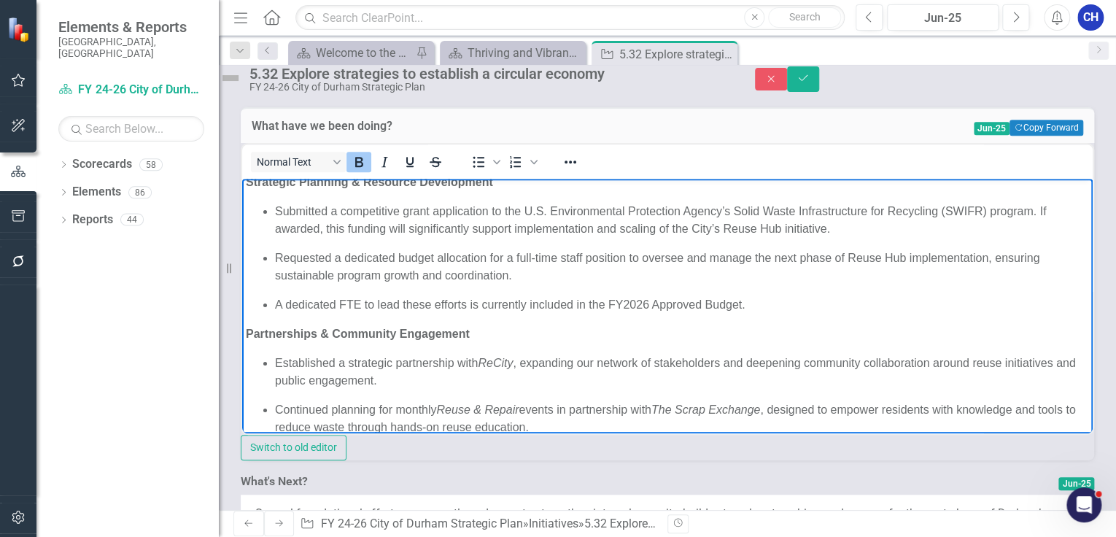
scroll to position [0, 0]
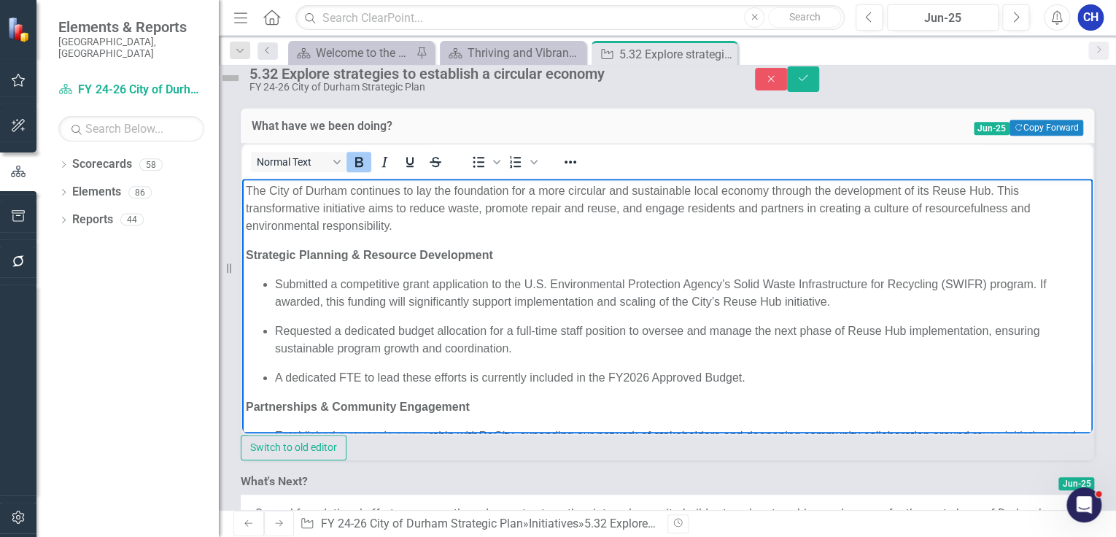
click at [589, 353] on p "Requested a dedicated budget allocation for a full-time staff position to overs…" at bounding box center [682, 339] width 814 height 35
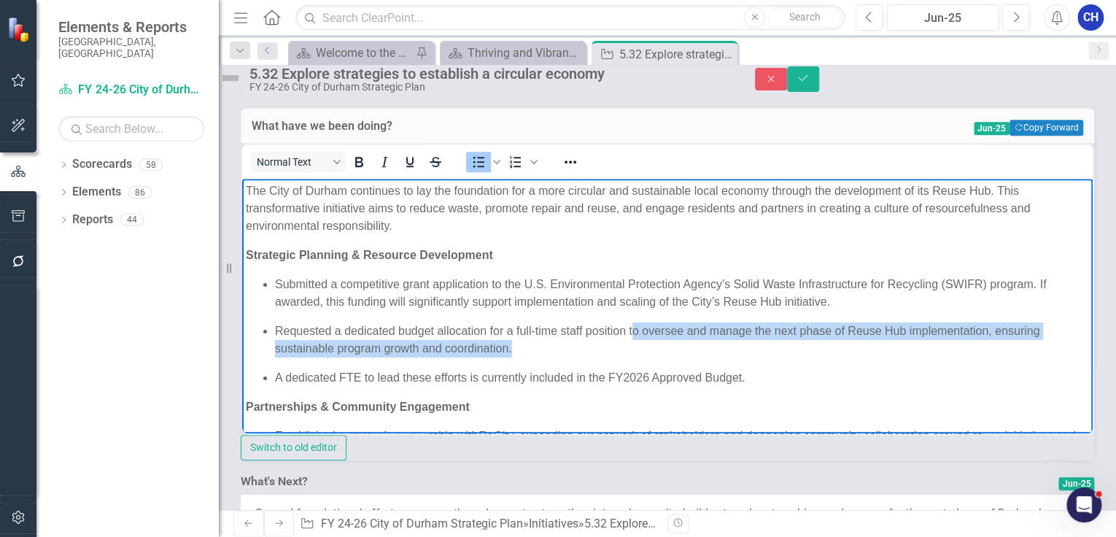
drag, startPoint x: 631, startPoint y: 325, endPoint x: 635, endPoint y: 353, distance: 28.8
click at [634, 355] on p "Requested a dedicated budget allocation for a full-time staff position to overs…" at bounding box center [682, 339] width 814 height 35
copy p "o oversee and manage the next phase of Reuse Hub implementation, ensuring susta…"
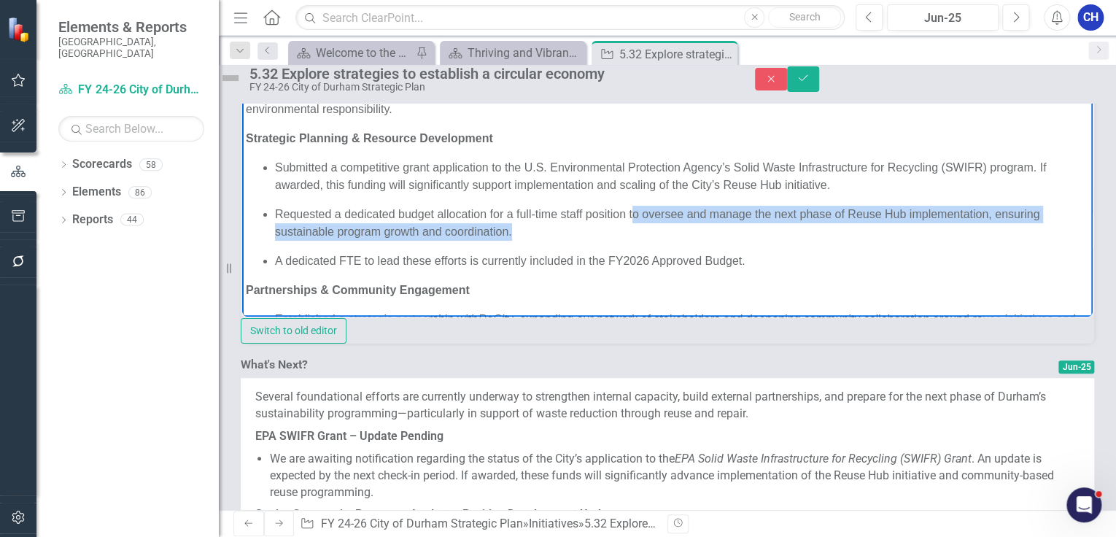
click at [641, 239] on p "Requested a dedicated budget allocation for a full-time staff position to overs…" at bounding box center [682, 222] width 814 height 35
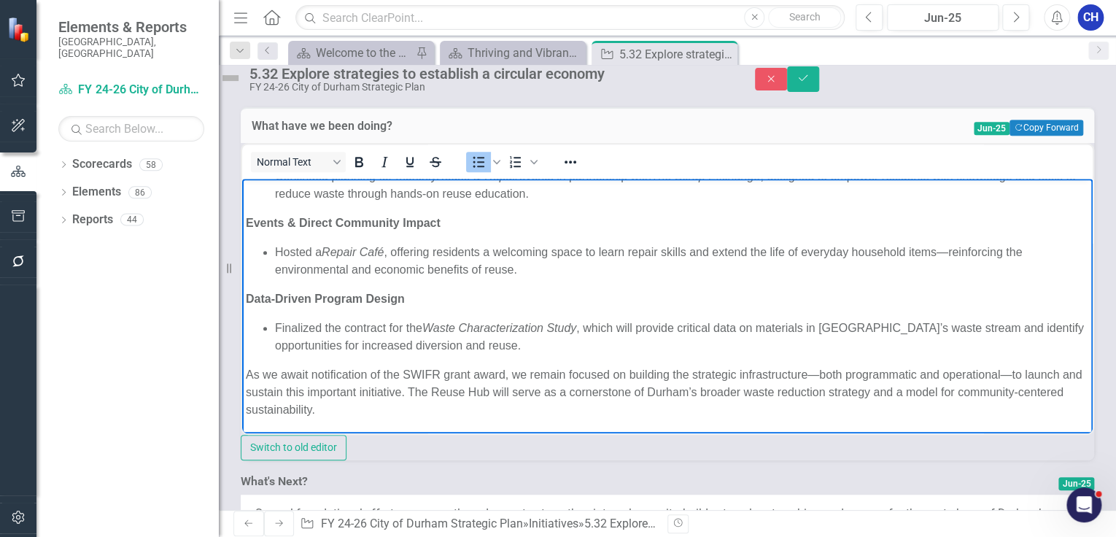
scroll to position [618, 0]
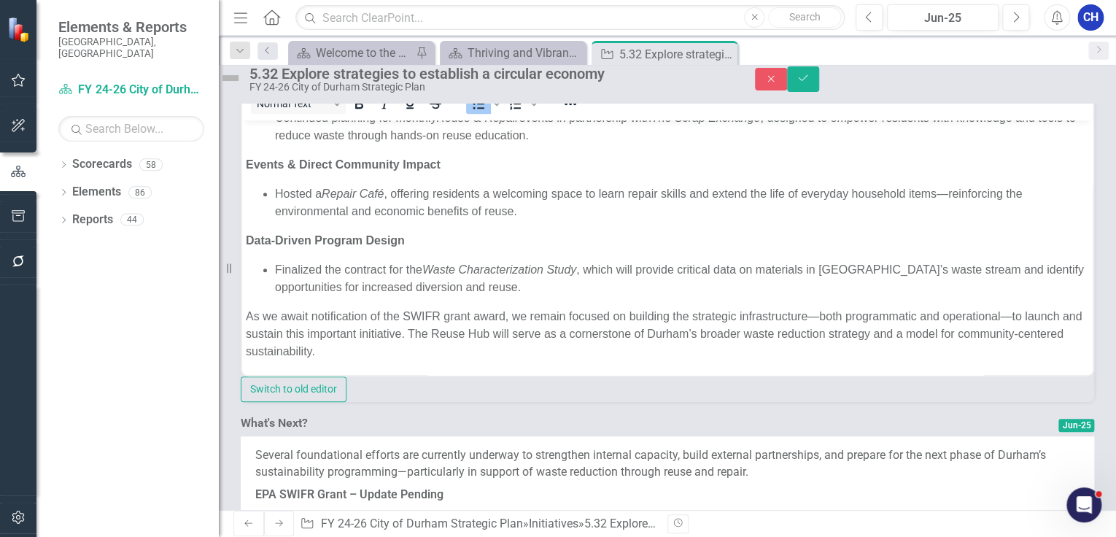
click at [1033, 93] on div "5.32 Explore strategies to establish a circular economy FY 24-26 City of Durham…" at bounding box center [667, 79] width 897 height 28
click at [778, 84] on icon "Close" at bounding box center [771, 79] width 13 height 10
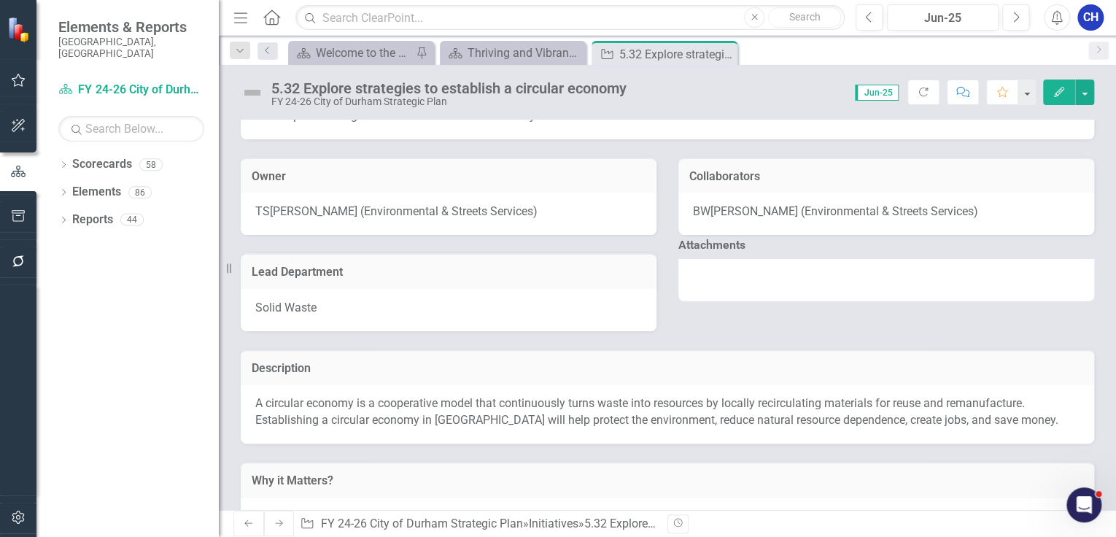
scroll to position [117, 0]
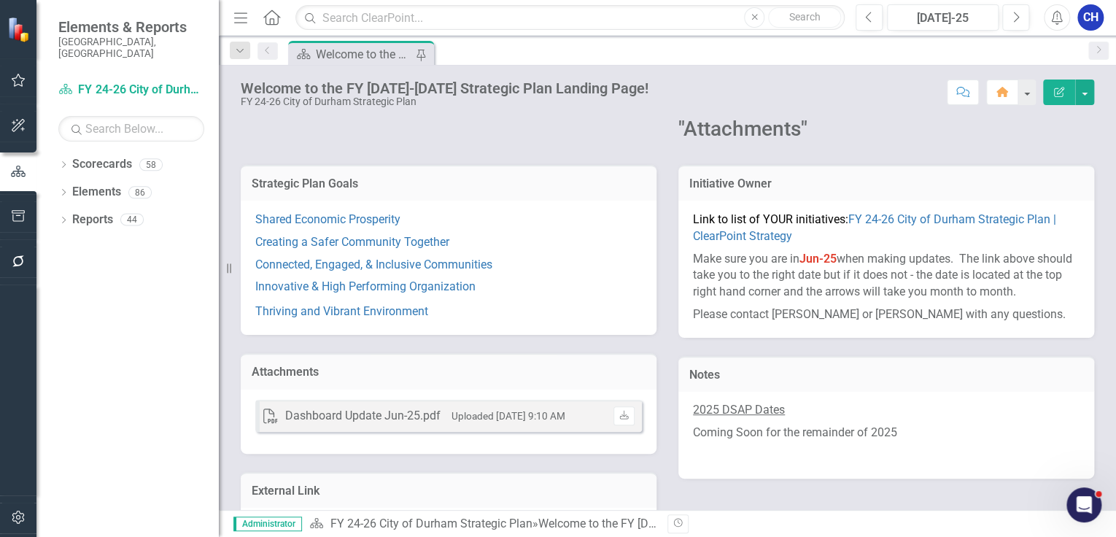
scroll to position [96, 0]
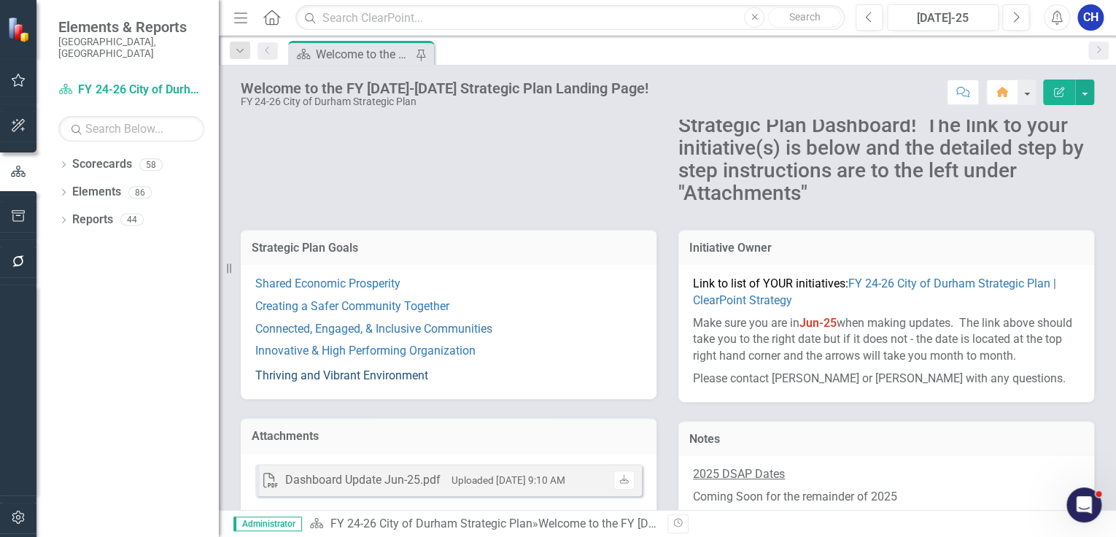
click at [351, 374] on link "Thriving and Vibrant Environment" at bounding box center [341, 375] width 173 height 14
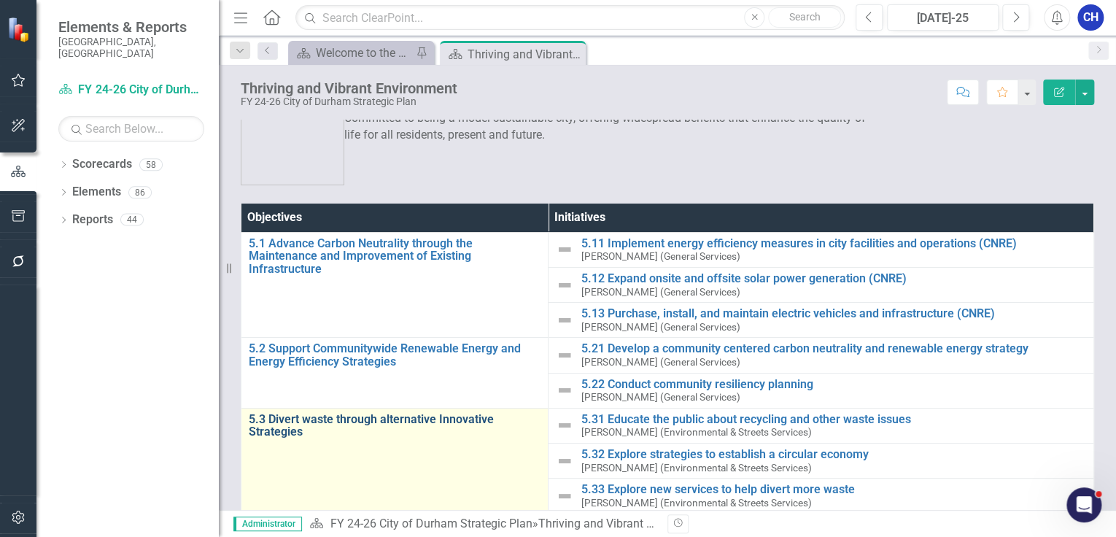
scroll to position [58, 0]
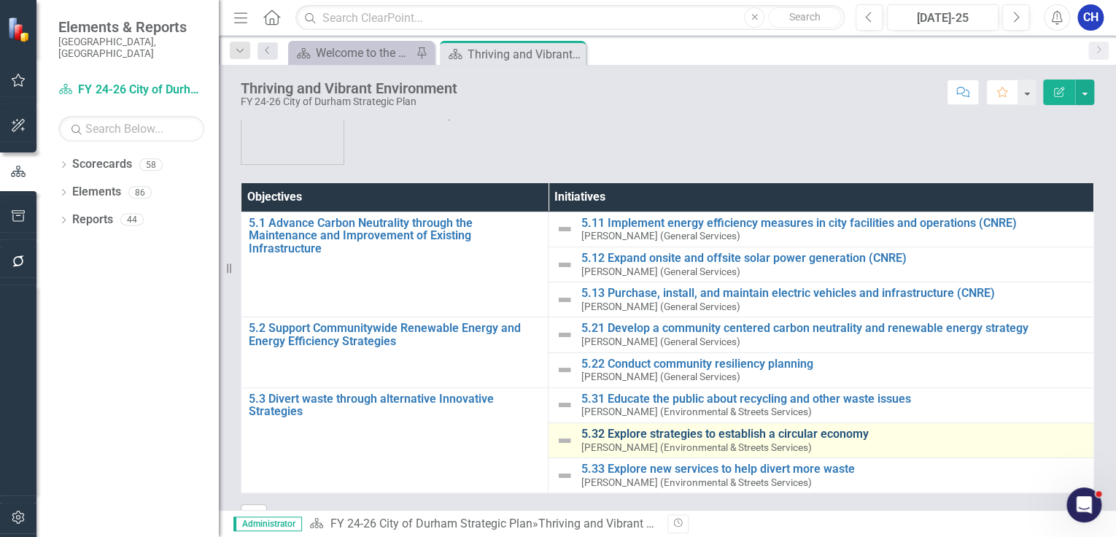
click at [657, 436] on link "5.32 Explore strategies to establish a circular economy" at bounding box center [834, 433] width 506 height 13
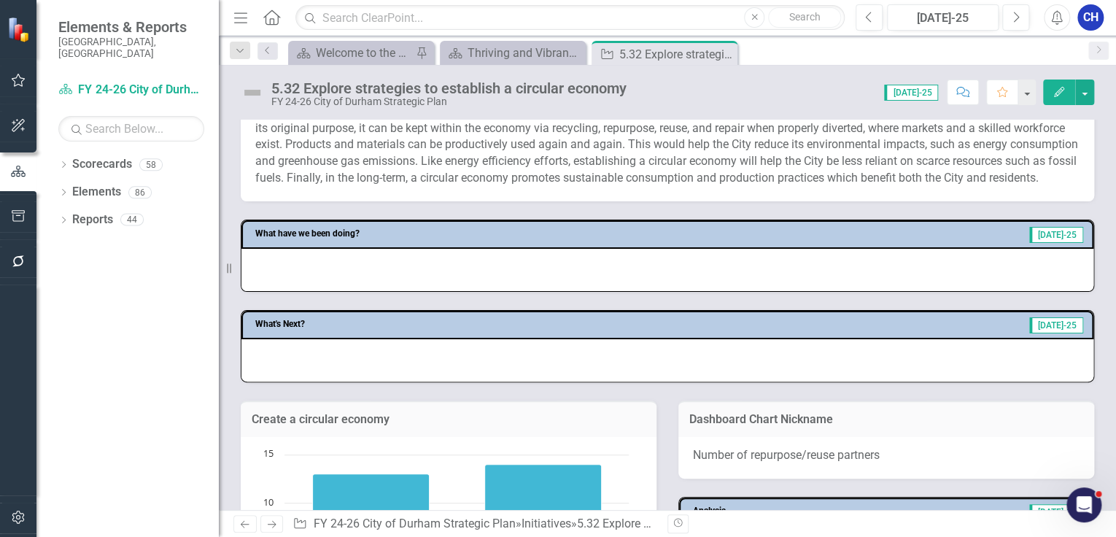
scroll to position [233, 0]
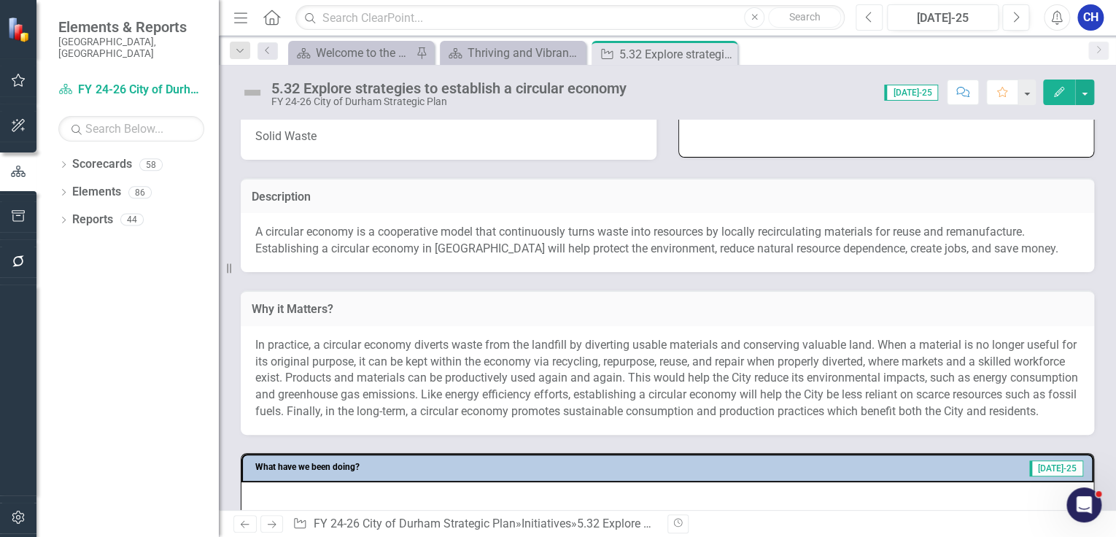
click at [873, 18] on icon "Previous" at bounding box center [869, 17] width 8 height 13
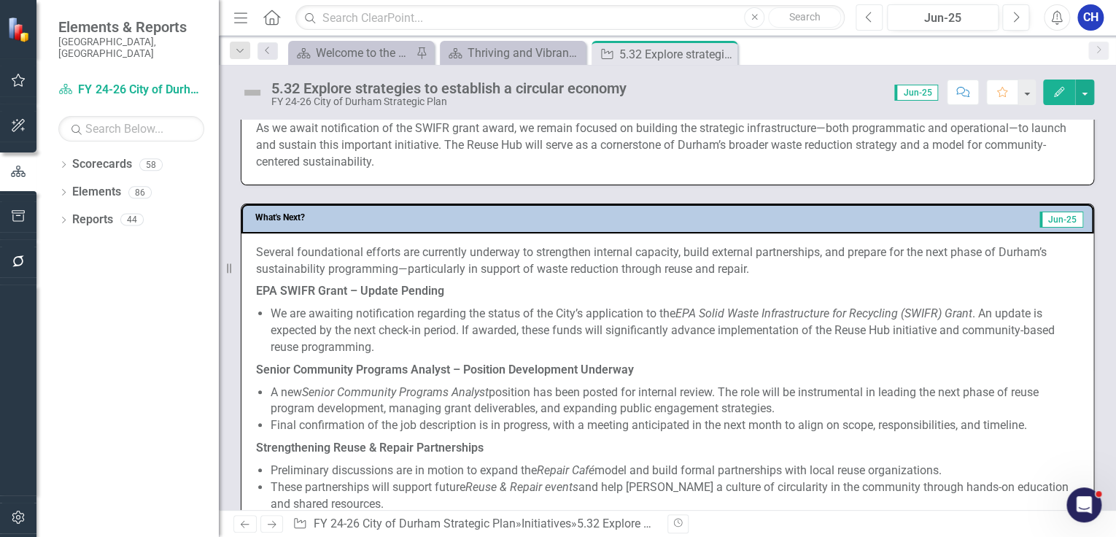
scroll to position [1226, 0]
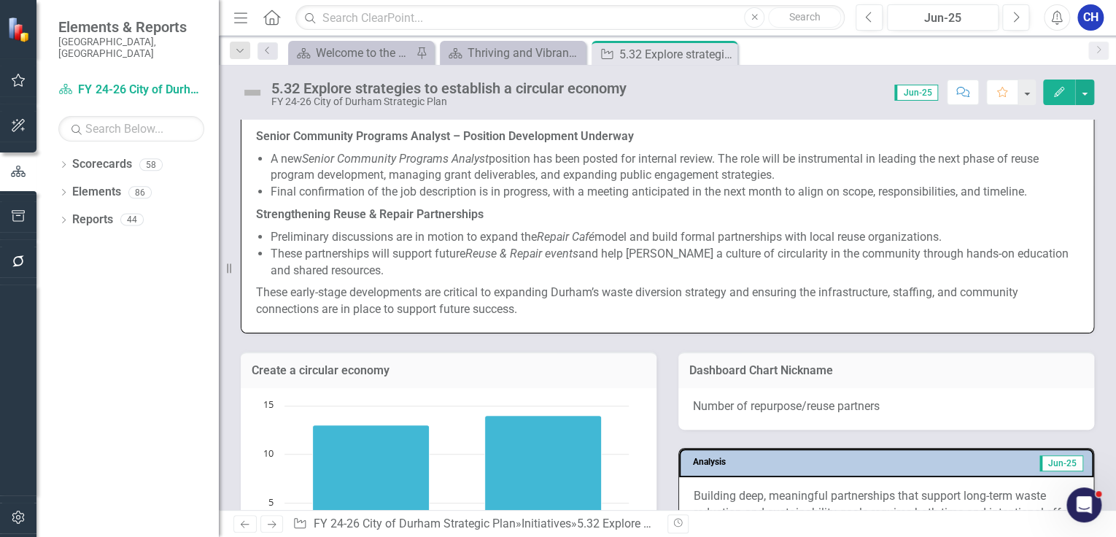
click at [506, 318] on p "These early-stage developments are critical to expanding Durham’s waste diversi…" at bounding box center [667, 300] width 823 height 36
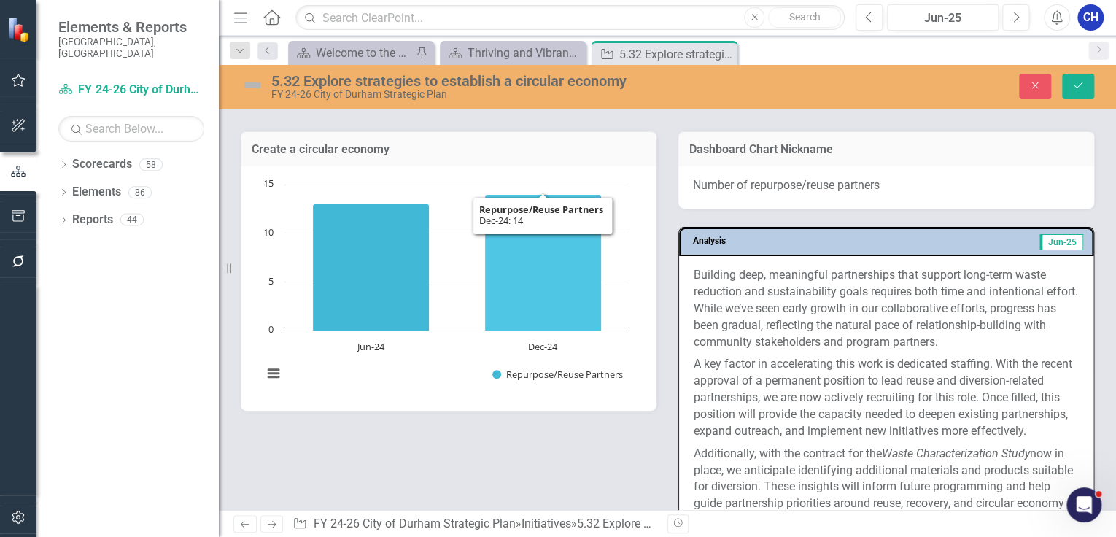
type textarea "<p>Several foundational efforts are currently underway to strengthen internal c…"
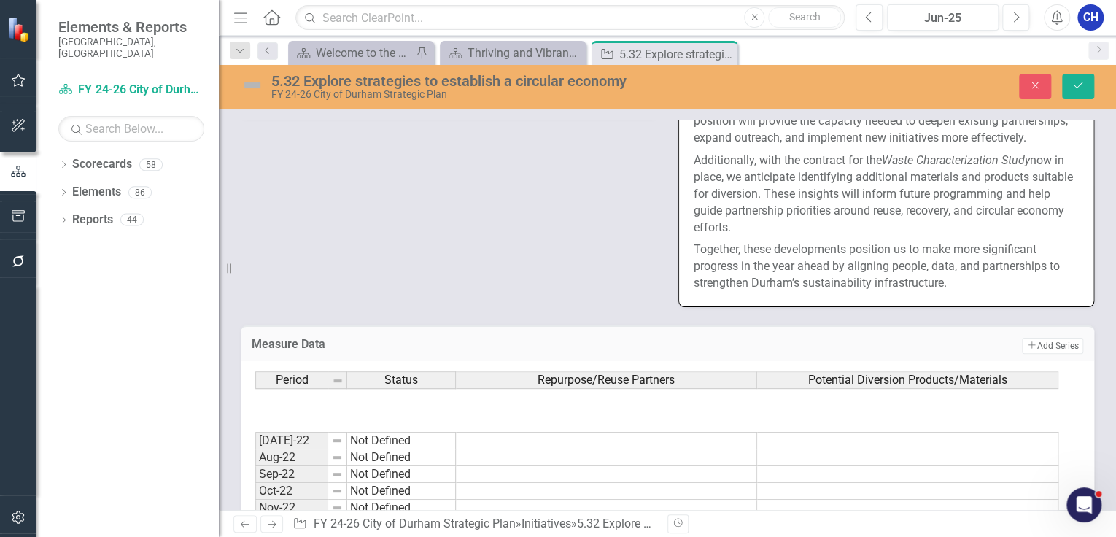
scroll to position [467, 0]
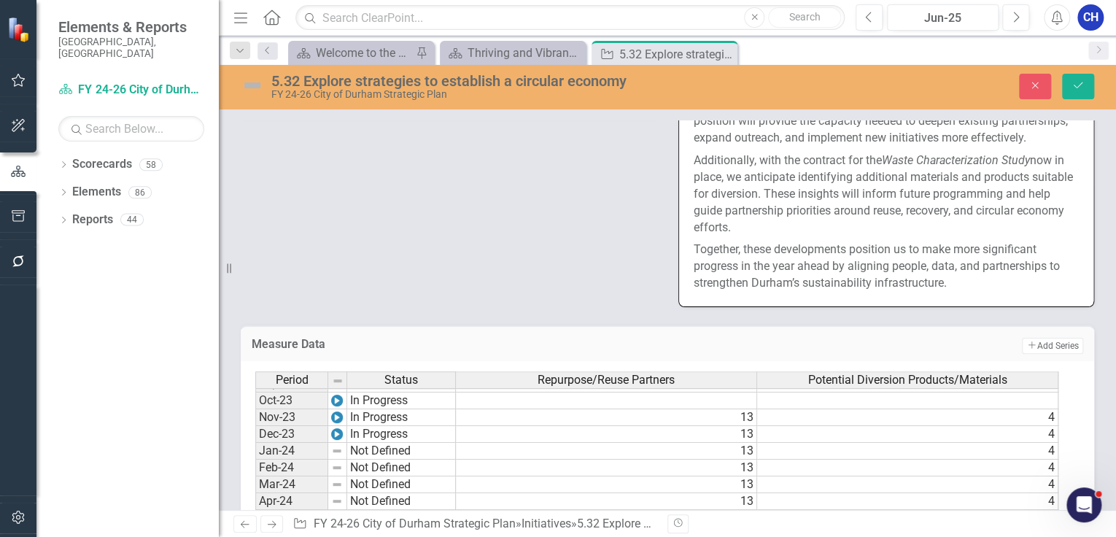
click at [350, 236] on div "Create a circular economy Chart Bar chart with 2 bars. Create a circular econom…" at bounding box center [667, 63] width 875 height 487
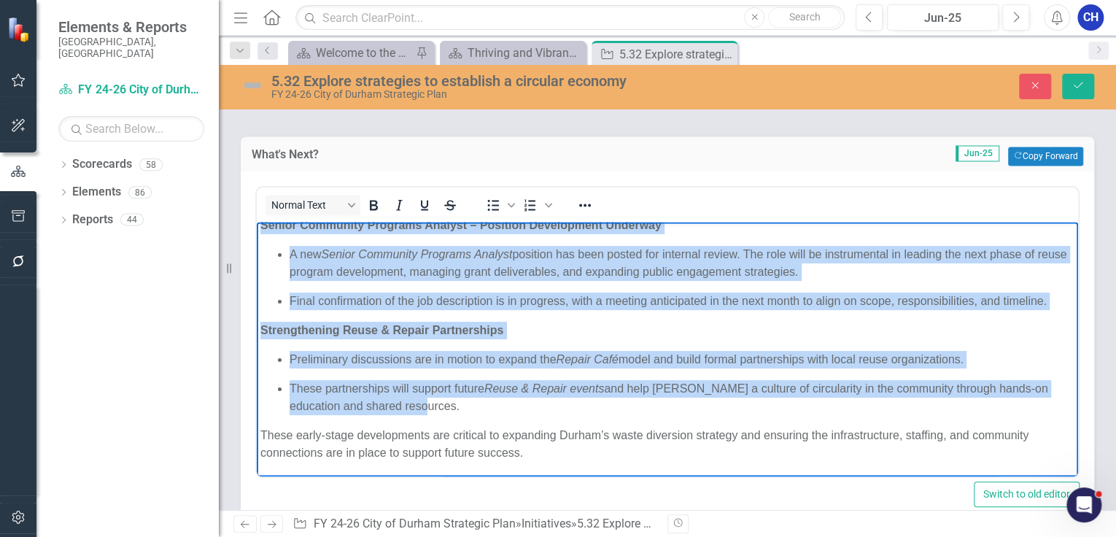
scroll to position [1295, 0]
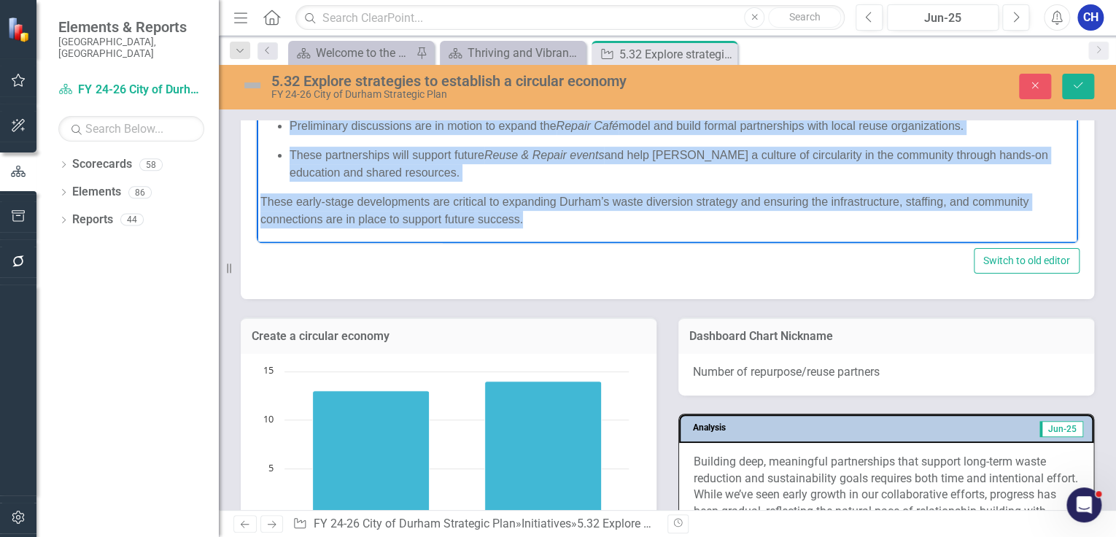
drag, startPoint x: 261, startPoint y: 0, endPoint x: 582, endPoint y: 224, distance: 391.4
click at [582, 224] on body "Several foundational efforts are currently underway to strengthen internal capa…" at bounding box center [667, 42] width 821 height 404
copy body "Several foundational efforts are currently underway to strengthen internal capa…"
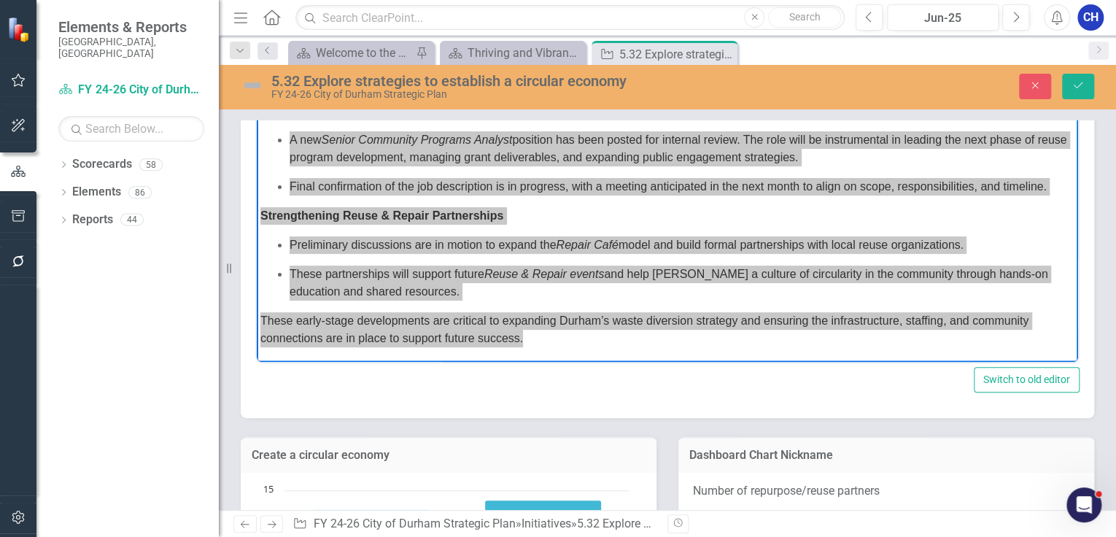
scroll to position [1061, 0]
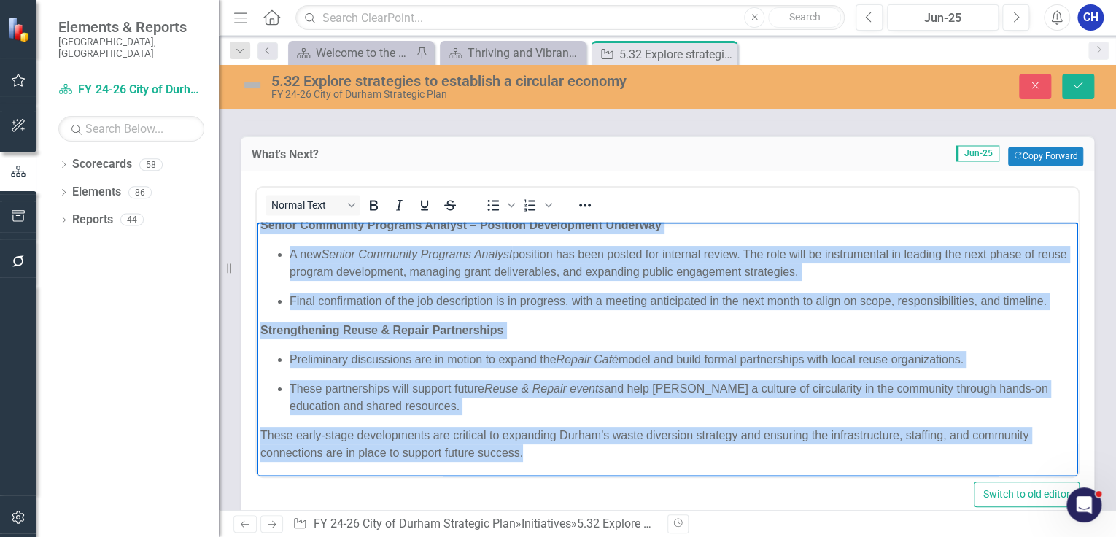
click at [472, 381] on p "These partnerships will support future Reuse & Repair events and help foster a …" at bounding box center [682, 397] width 785 height 35
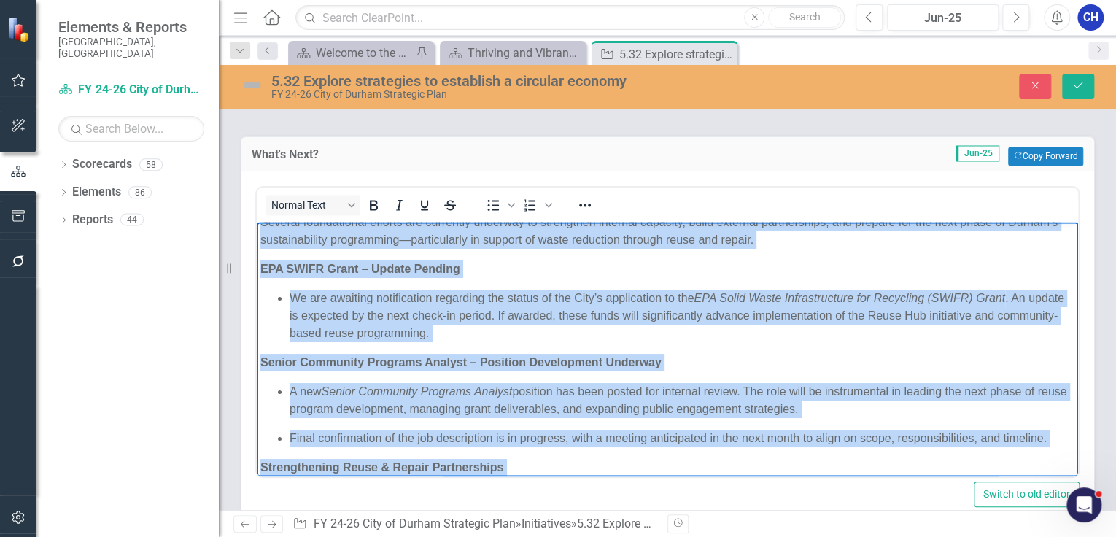
scroll to position [0, 0]
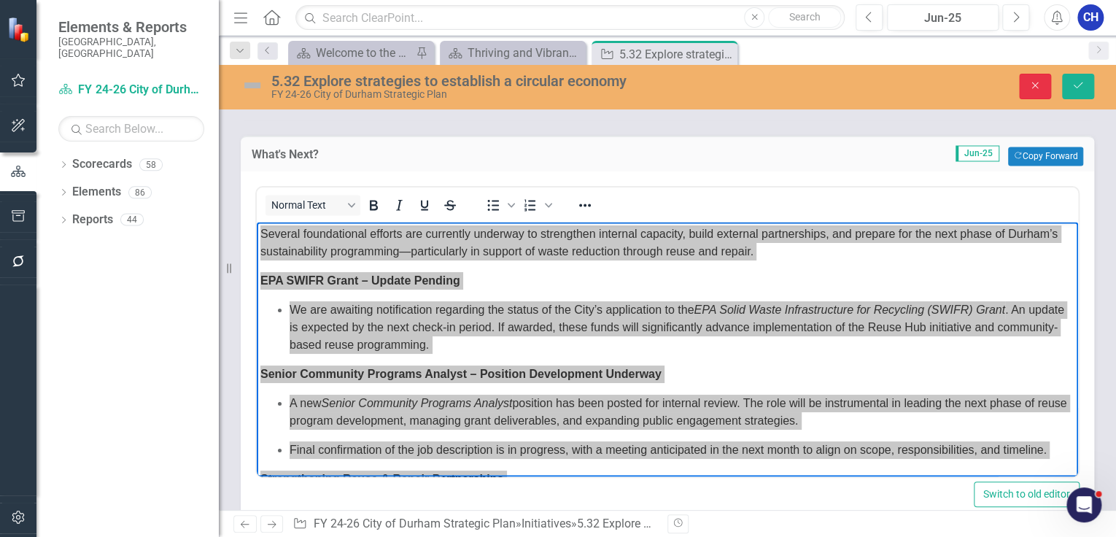
click at [1024, 88] on button "Close" at bounding box center [1035, 87] width 32 height 26
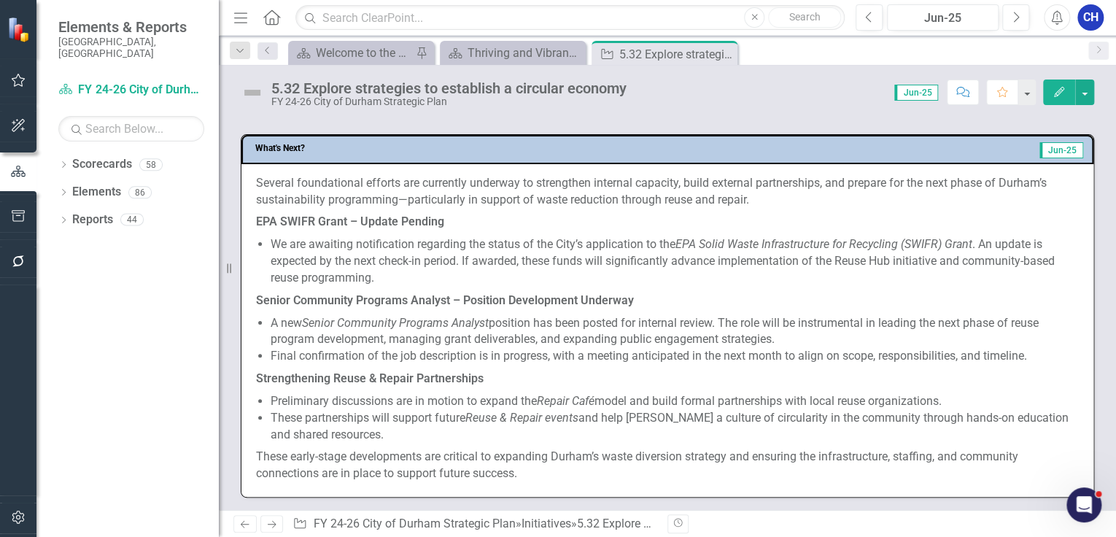
scroll to position [1120, 0]
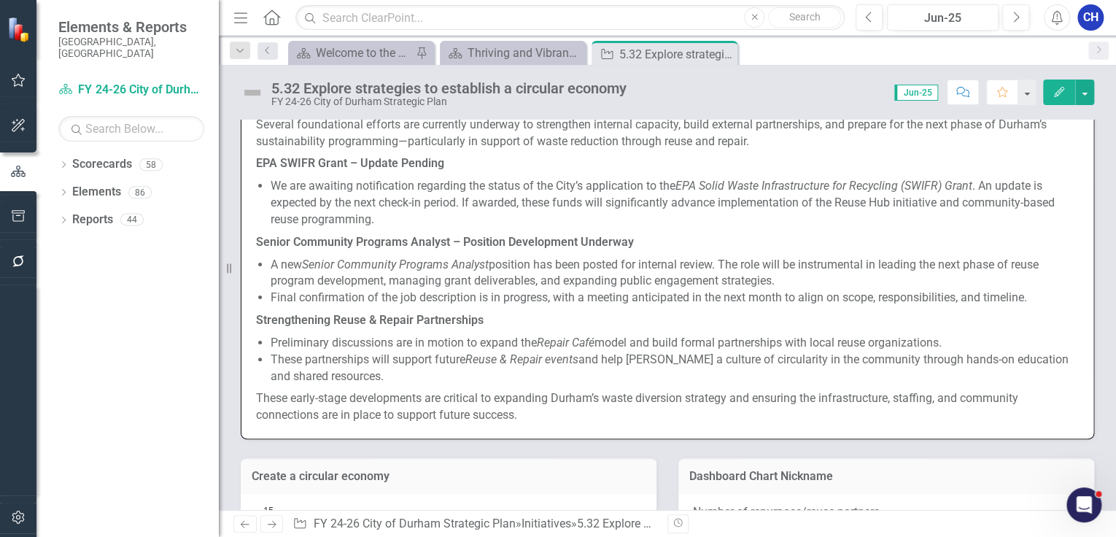
click at [21, 255] on icon "button" at bounding box center [18, 261] width 15 height 12
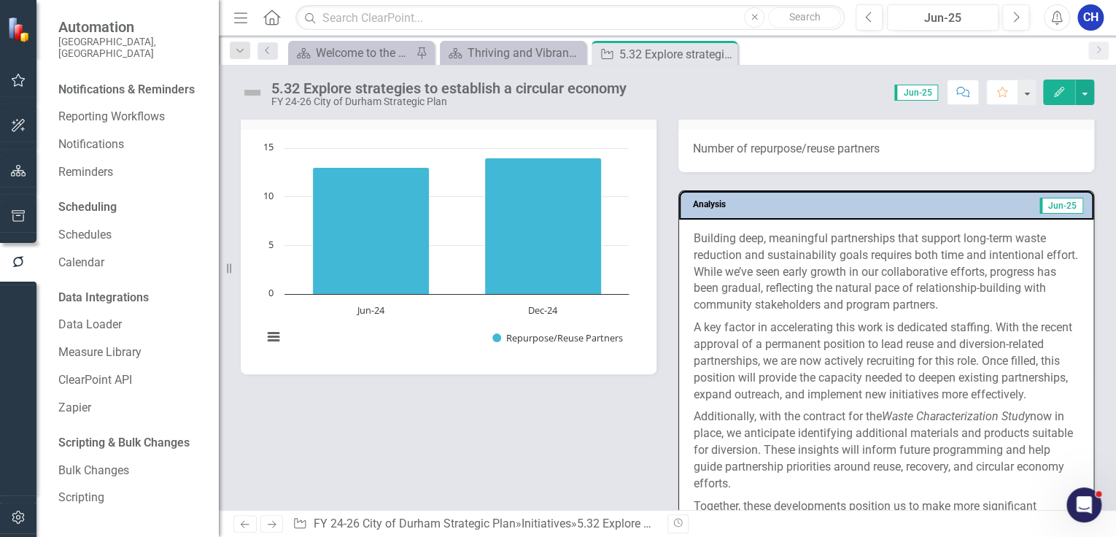
scroll to position [1528, 0]
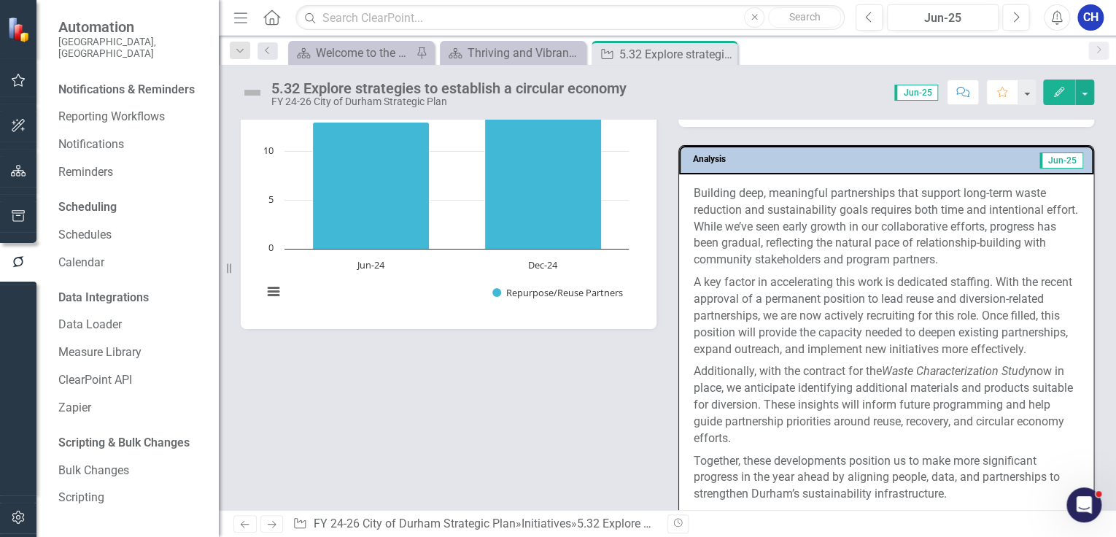
click at [753, 258] on p "Building deep, meaningful partnerships that support long-term waste reduction a…" at bounding box center [886, 228] width 385 height 86
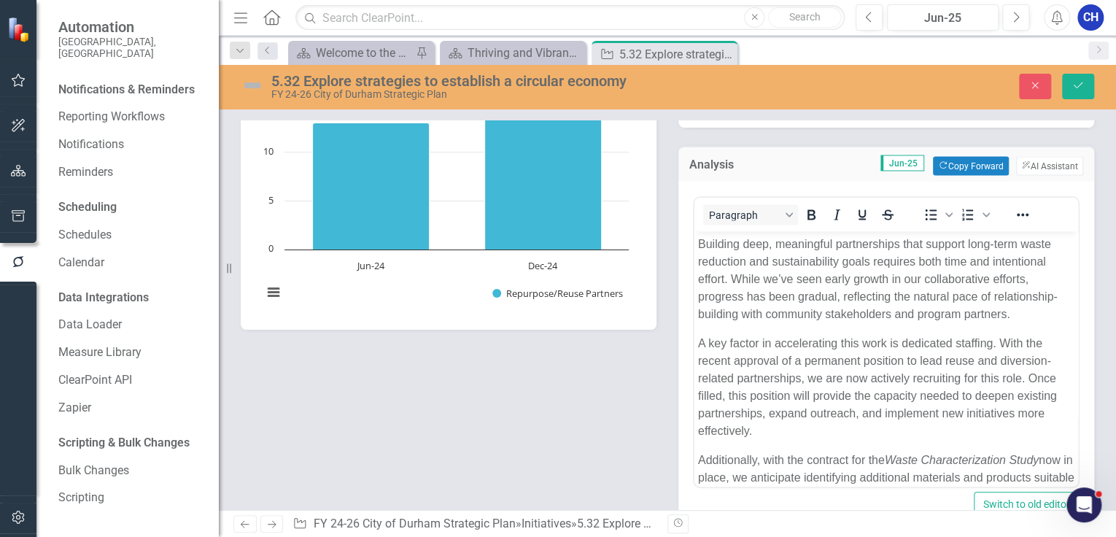
scroll to position [1470, 0]
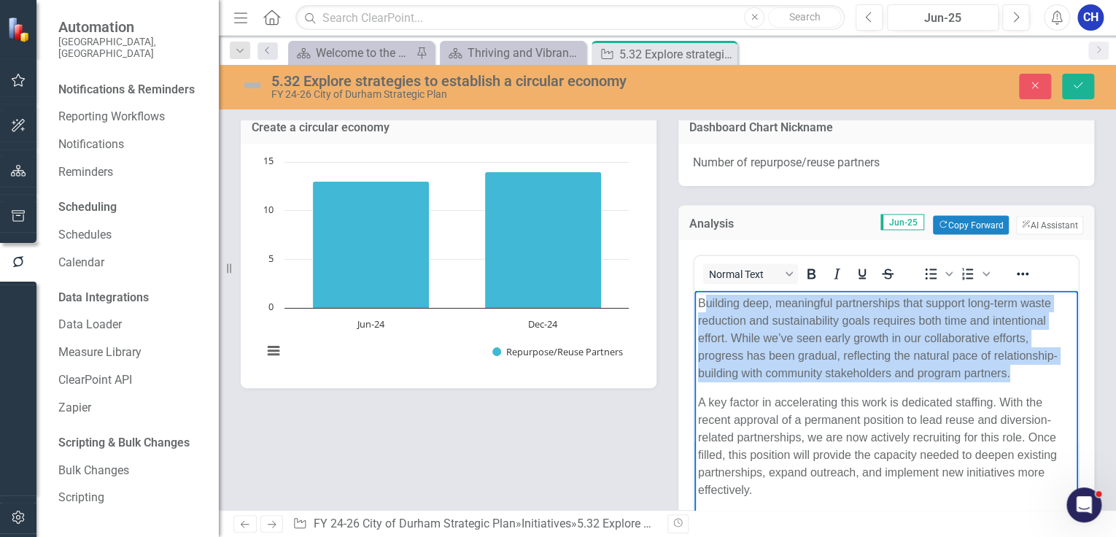
drag, startPoint x: 997, startPoint y: 368, endPoint x: 708, endPoint y: 300, distance: 297.5
click at [708, 300] on p "Building deep, meaningful partnerships that support long-term waste reduction a…" at bounding box center [886, 338] width 376 height 88
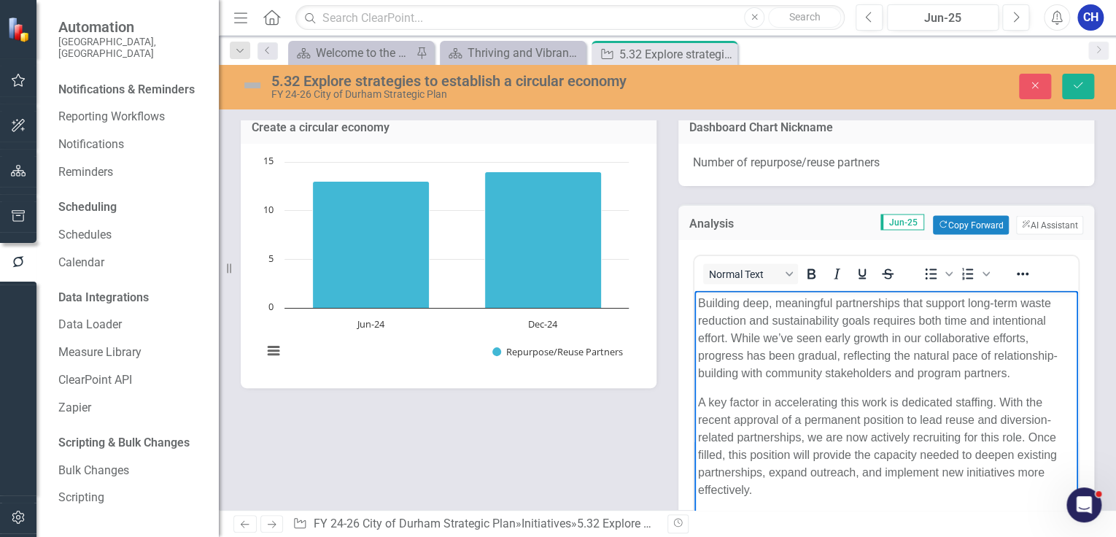
click at [999, 390] on body "Building deep, meaningful partnerships that support long-term waste reduction a…" at bounding box center [887, 483] width 384 height 387
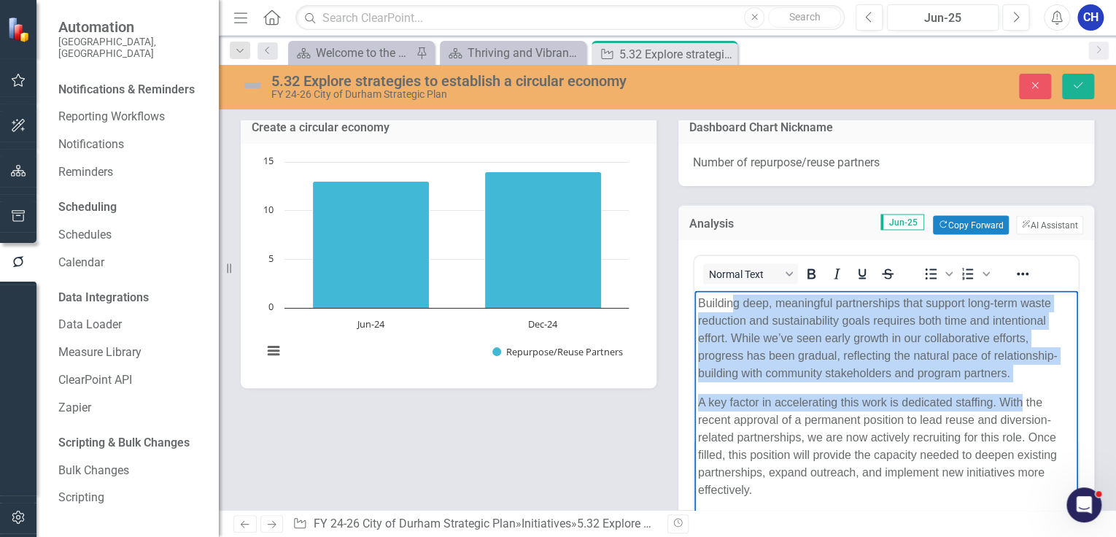
drag, startPoint x: 1021, startPoint y: 382, endPoint x: 817, endPoint y: 336, distance: 209.4
click at [737, 309] on body "Building deep, meaningful partnerships that support long-term waste reduction a…" at bounding box center [887, 483] width 384 height 387
drag, startPoint x: 817, startPoint y: 336, endPoint x: 899, endPoint y: 358, distance: 85.3
click at [819, 337] on p "Building deep, meaningful partnerships that support long-term waste reduction a…" at bounding box center [886, 338] width 376 height 88
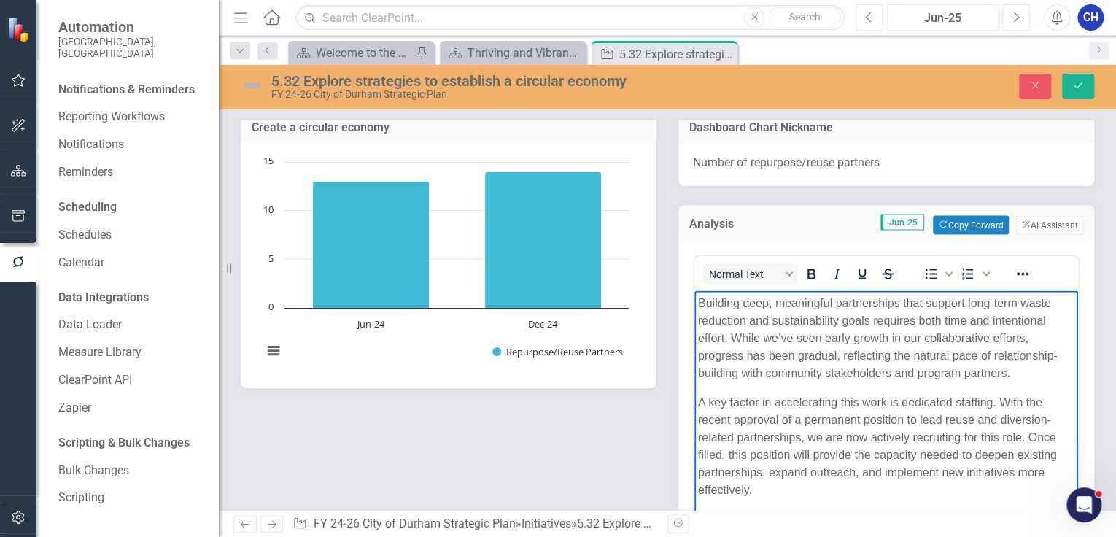
click at [1026, 382] on body "Building deep, meaningful partnerships that support long-term waste reduction a…" at bounding box center [887, 483] width 384 height 387
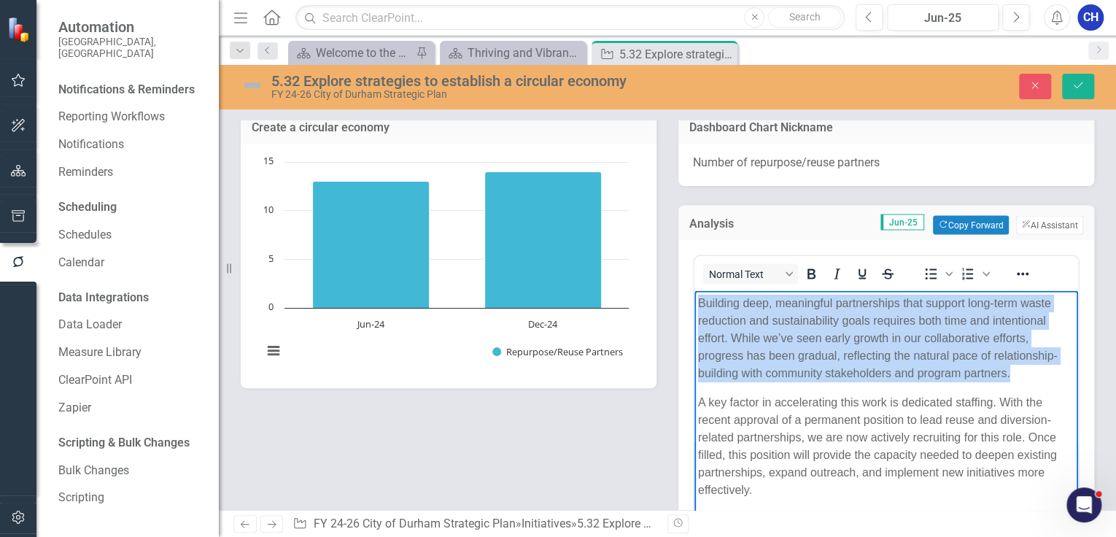
drag, startPoint x: 1008, startPoint y: 372, endPoint x: 698, endPoint y: 301, distance: 318.2
click at [698, 301] on p "Building deep, meaningful partnerships that support long-term waste reduction a…" at bounding box center [886, 338] width 376 height 88
copy p "Building deep, meaningful partnerships that support long-term waste reduction a…"
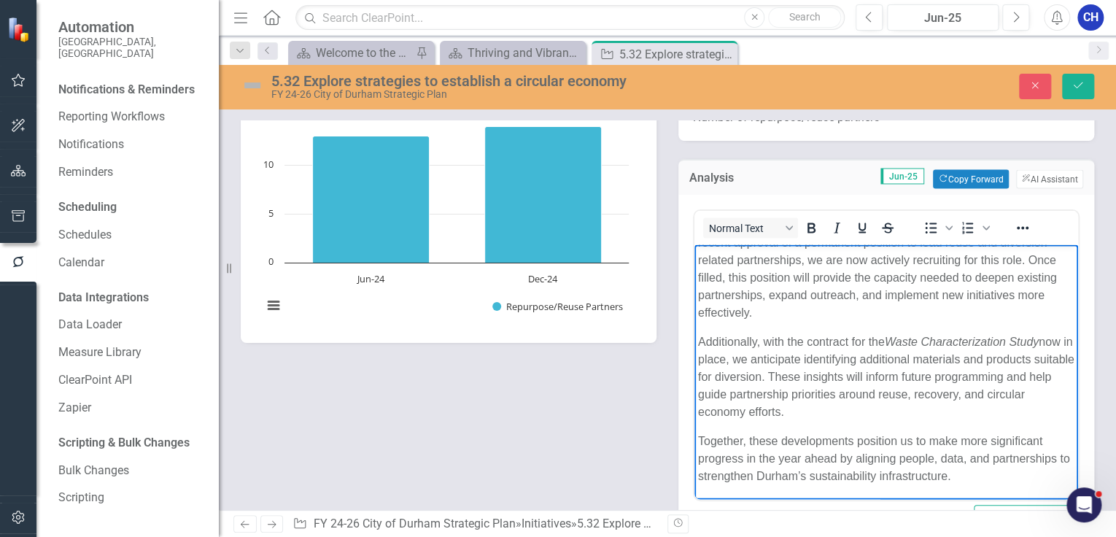
scroll to position [1587, 0]
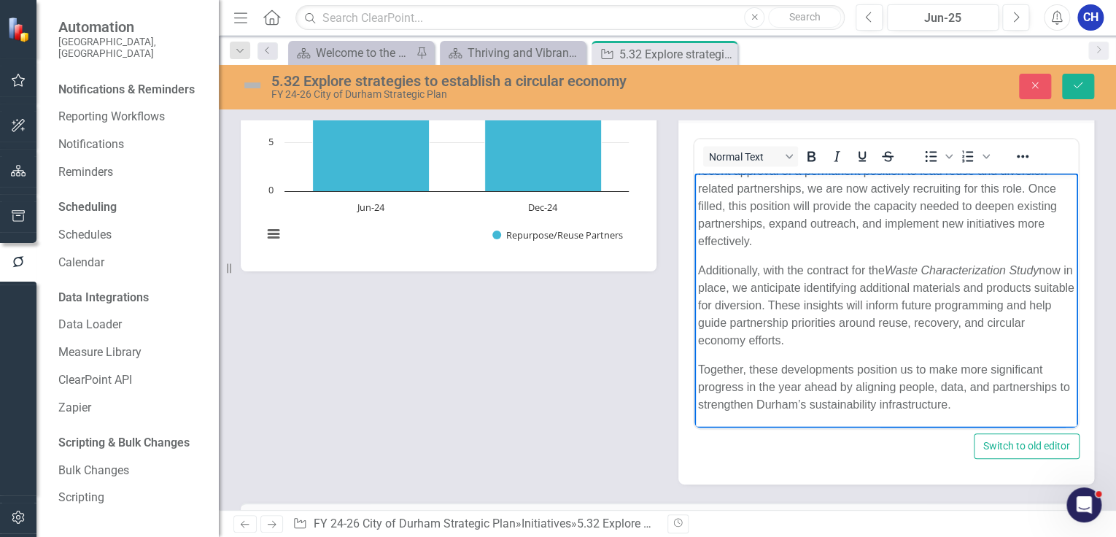
click at [837, 376] on p "Together, these developments position us to make more significant progress in t…" at bounding box center [886, 387] width 376 height 53
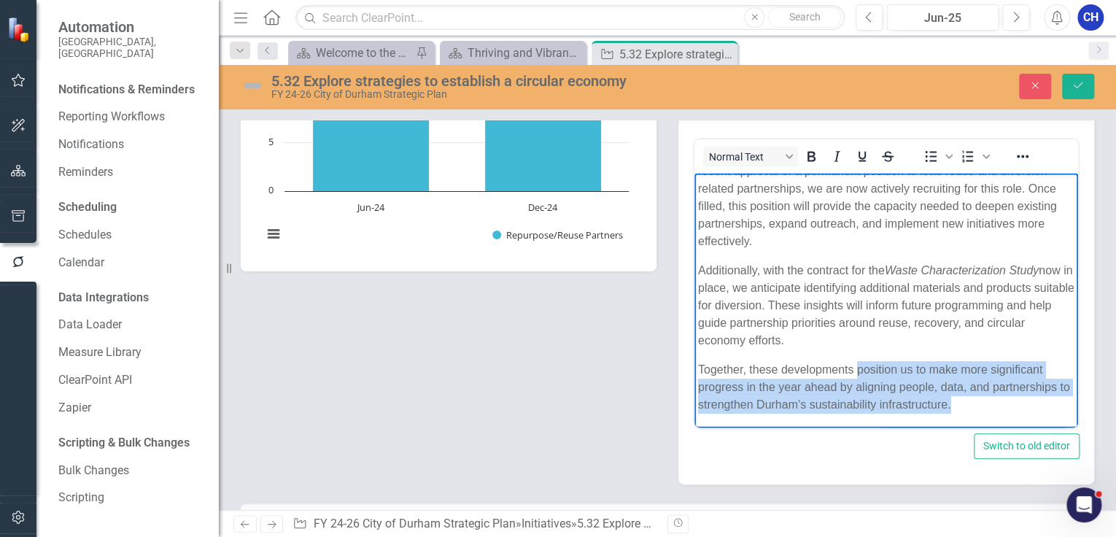
drag, startPoint x: 891, startPoint y: 379, endPoint x: 1010, endPoint y: 408, distance: 123.1
click at [1010, 408] on p "Together, these developments position us to make more significant progress in t…" at bounding box center [886, 387] width 376 height 53
copy p "position us to make more significant progress in the year ahead by aligning peo…"
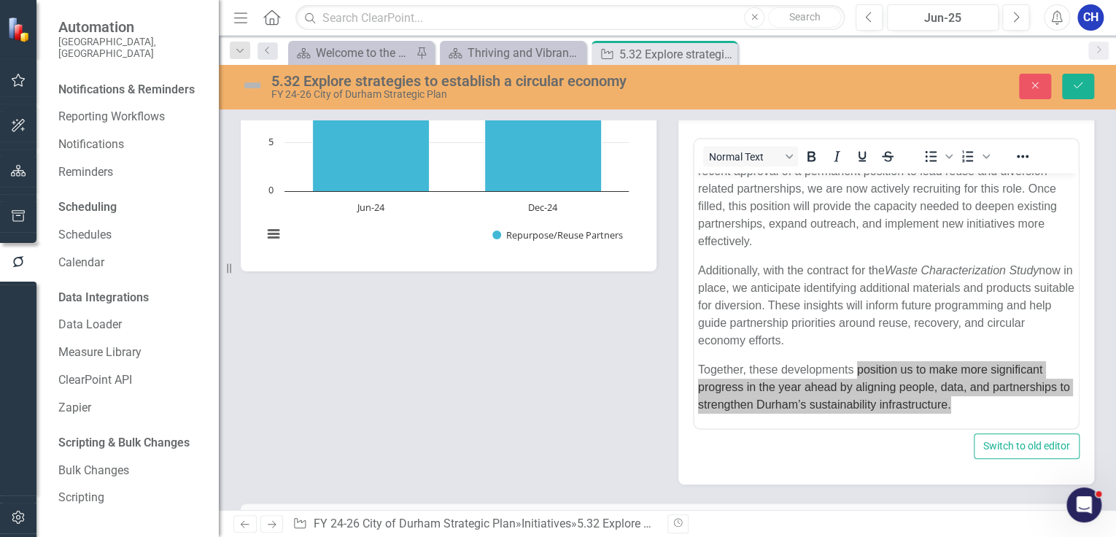
click at [9, 246] on div at bounding box center [18, 261] width 36 height 45
click at [26, 263] on icon "button" at bounding box center [18, 261] width 16 height 13
click at [552, 338] on div "Create a circular economy Chart Bar chart with 2 bars. Create a circular econom…" at bounding box center [667, 229] width 875 height 511
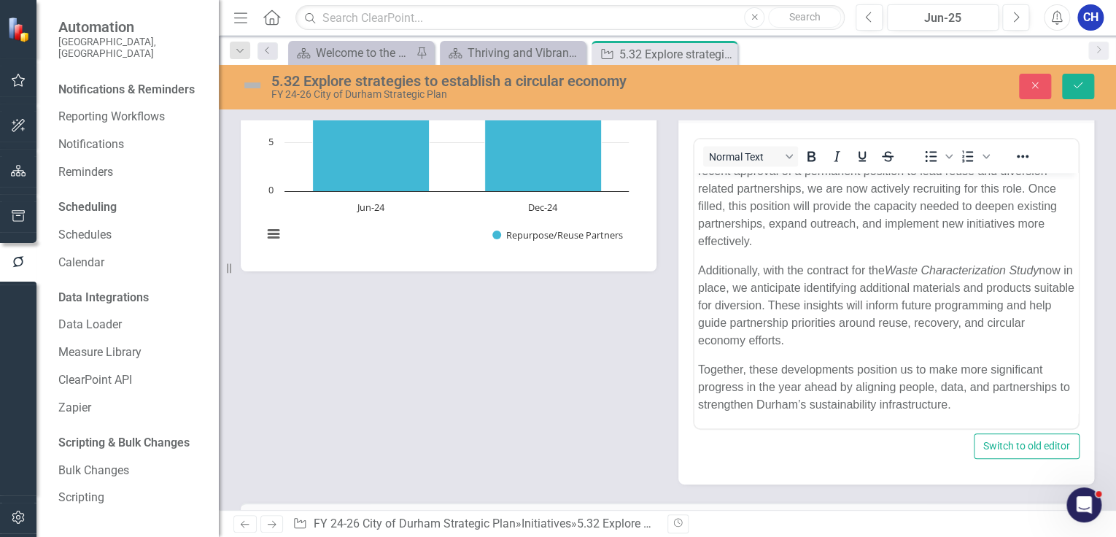
click at [773, 289] on p "Additionally, with the contract for the Waste Characterization Study now in pla…" at bounding box center [886, 306] width 376 height 88
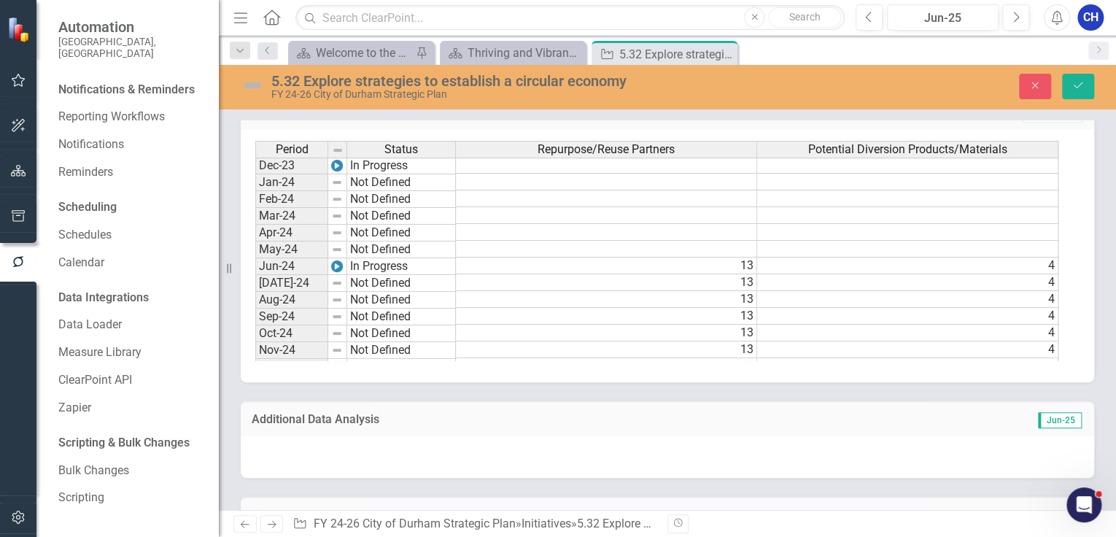
scroll to position [388, 0]
click at [1031, 89] on icon "Close" at bounding box center [1035, 85] width 13 height 10
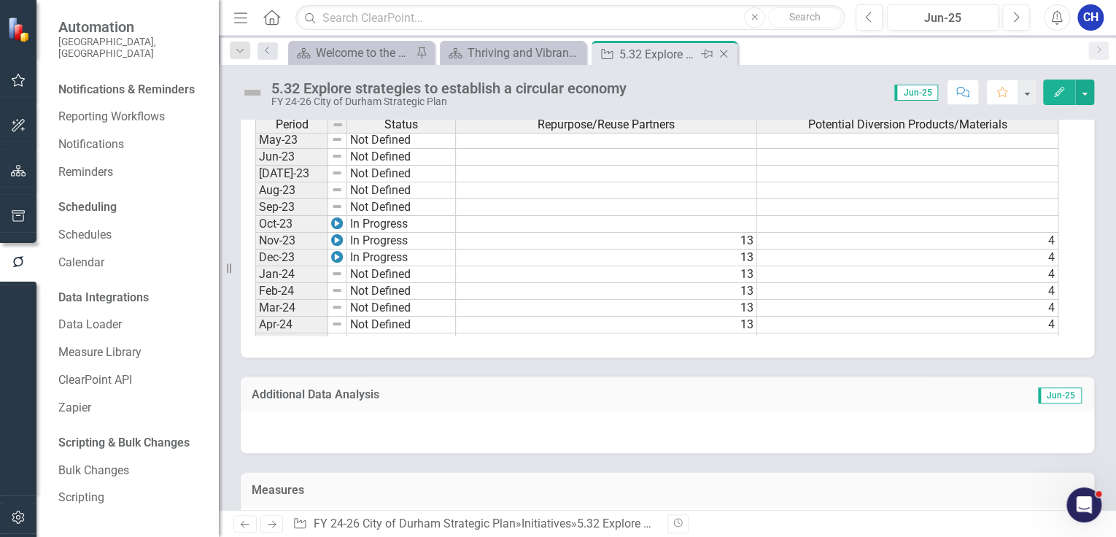
scroll to position [1988, 0]
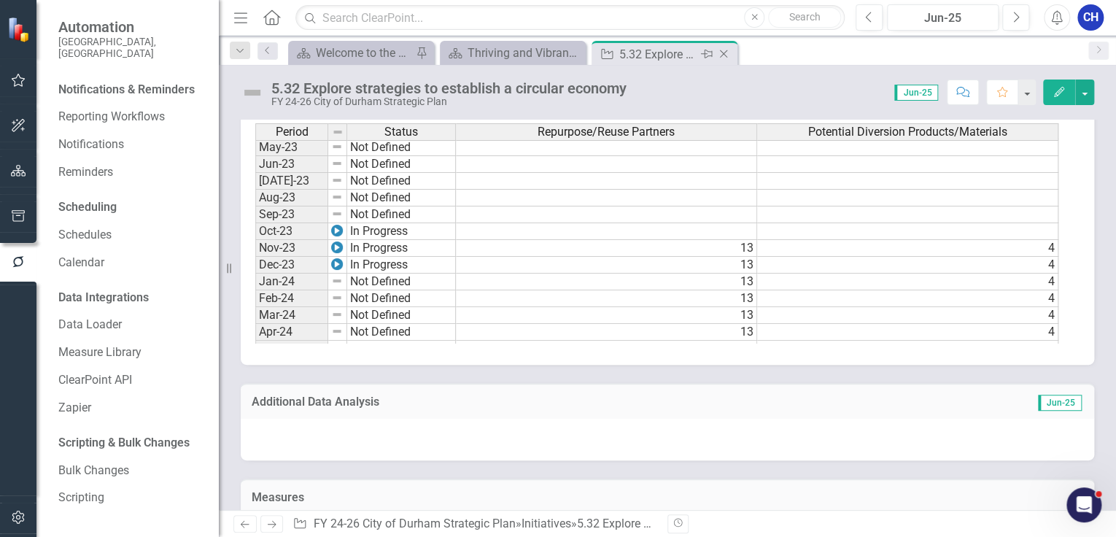
click at [723, 55] on icon "Close" at bounding box center [723, 54] width 15 height 12
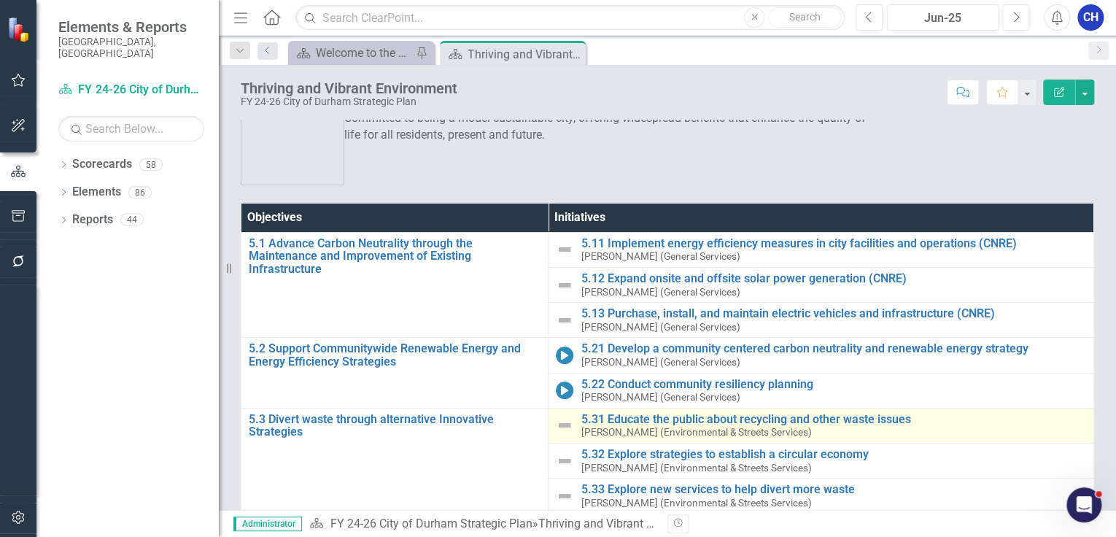
scroll to position [90, 0]
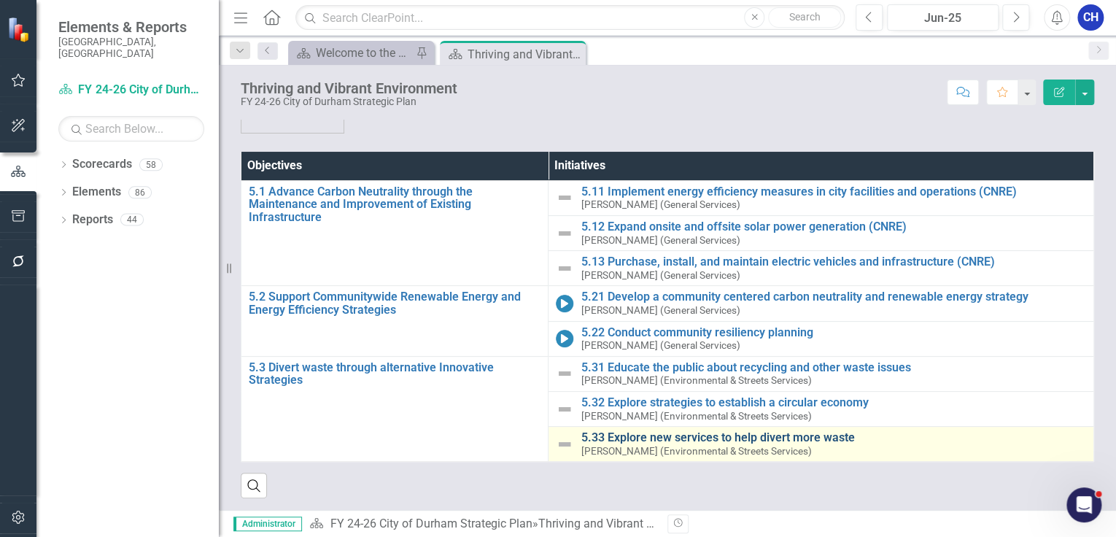
click at [626, 431] on link "5.33 Explore new services to help divert more waste" at bounding box center [834, 437] width 506 height 13
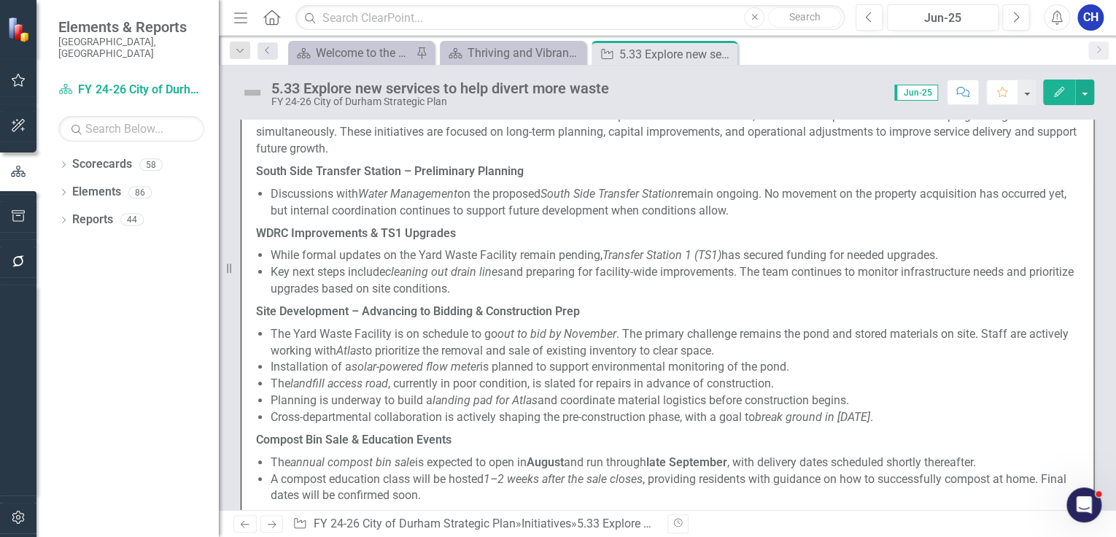
scroll to position [1284, 0]
